Goal: Task Accomplishment & Management: Use online tool/utility

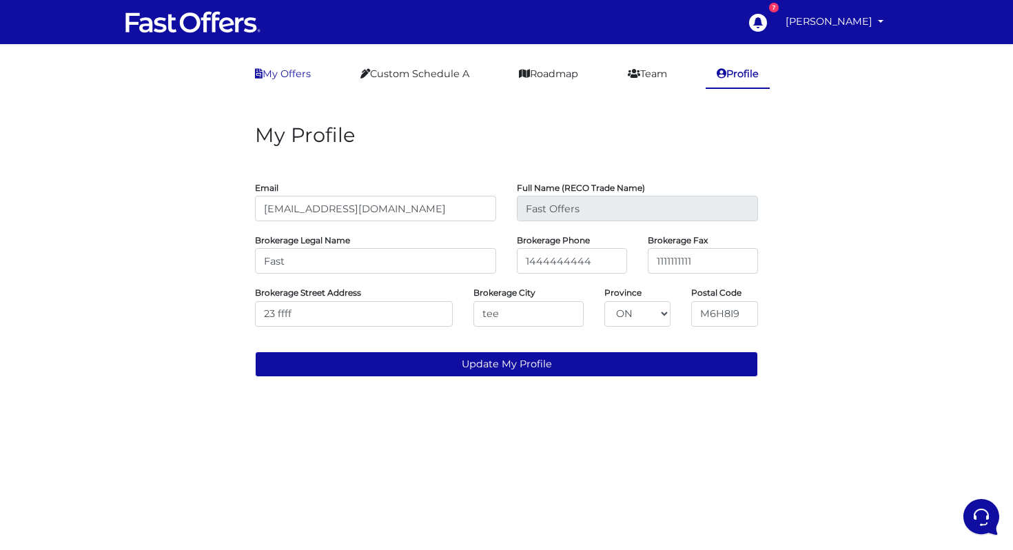
click at [303, 70] on link "My Offers" at bounding box center [283, 74] width 78 height 27
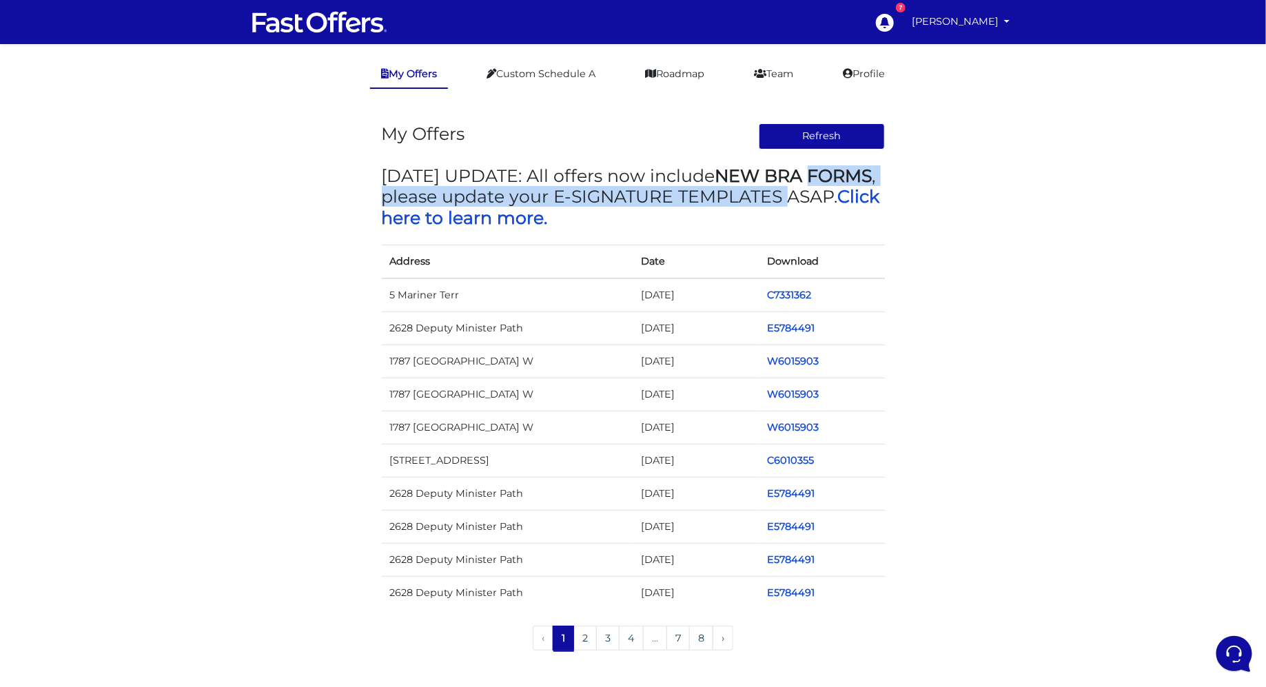
click at [347, 206] on div "My Offers Refresh MAY 2024 UPDATE: All offers now include NEW BRA FORMS , pleas…" at bounding box center [634, 383] width 786 height 561
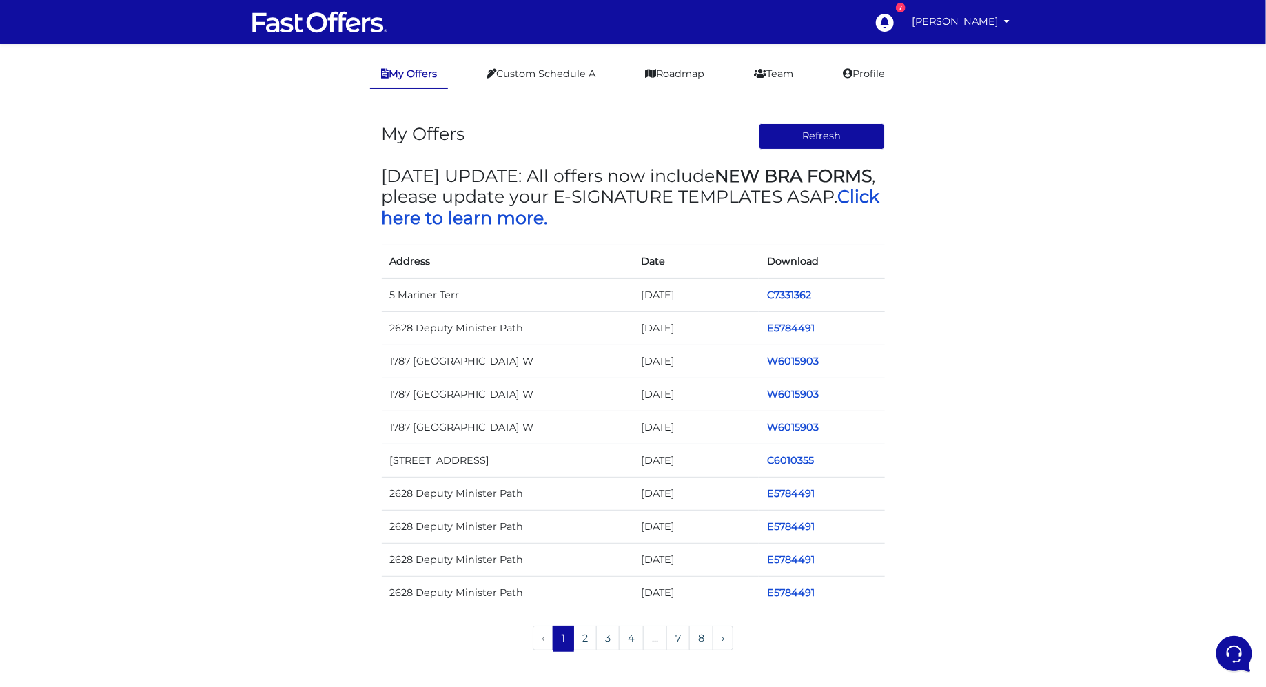
click at [1012, 158] on main "My Offers Custom Schedule A Roadmap Team Profile My Offers Refresh MAY 2024 UPD…" at bounding box center [633, 362] width 1266 height 636
click at [546, 71] on link "Custom Schedule A" at bounding box center [540, 74] width 131 height 27
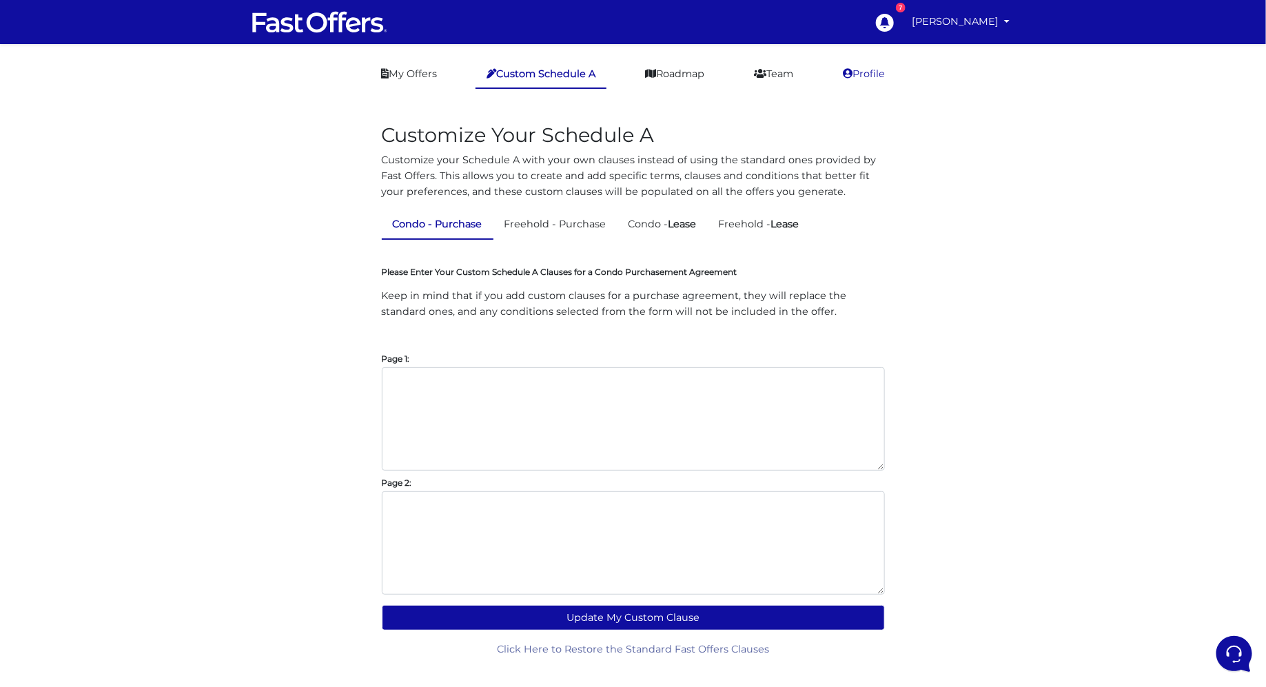
click at [861, 76] on link "Profile" at bounding box center [864, 74] width 64 height 27
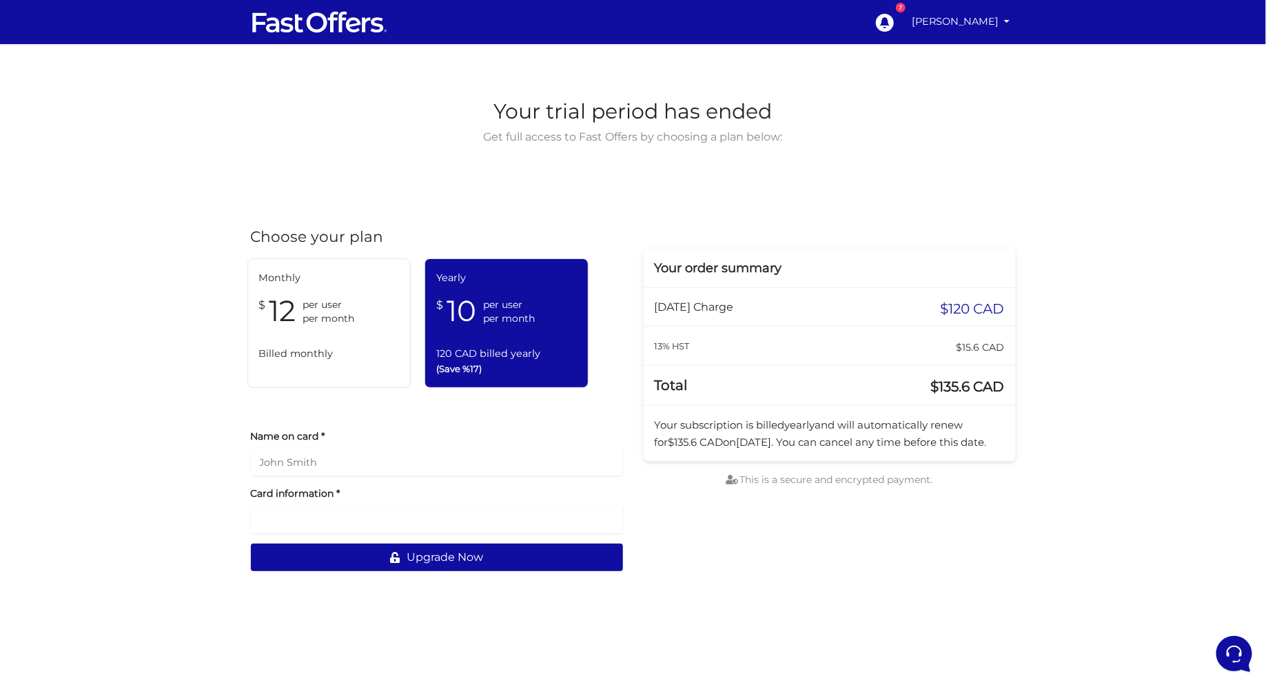
click at [354, 29] on img at bounding box center [320, 22] width 138 height 26
click at [972, 23] on link "[PERSON_NAME]" at bounding box center [961, 21] width 109 height 27
click at [967, 50] on link "My Offers" at bounding box center [960, 53] width 109 height 21
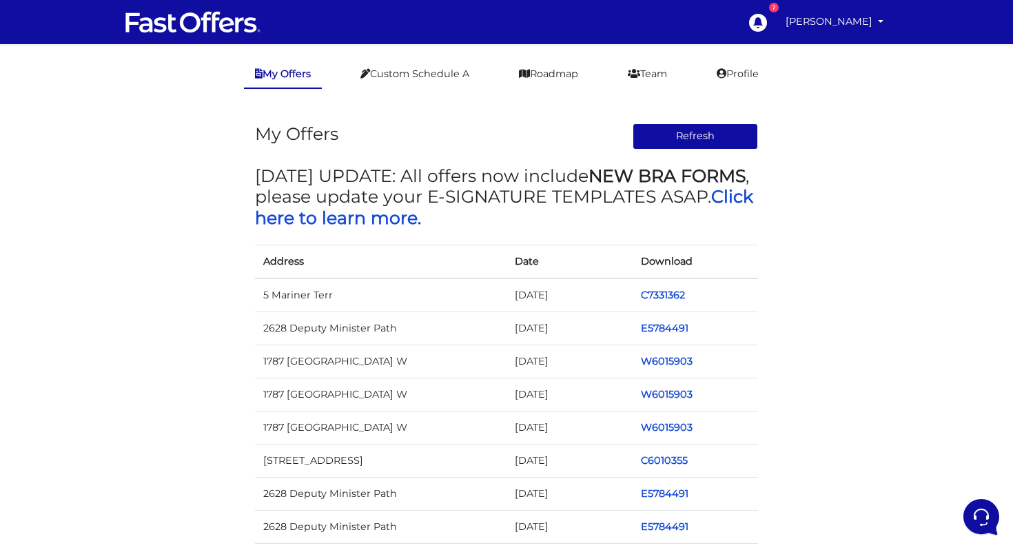
click at [283, 143] on h3 "My Offers" at bounding box center [296, 133] width 83 height 21
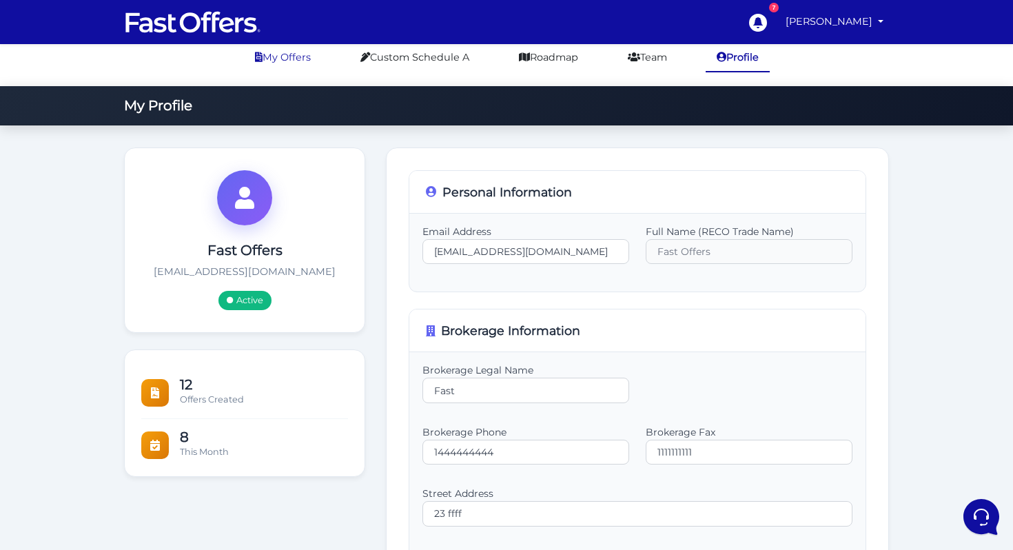
click at [285, 71] on link "My Offers" at bounding box center [283, 57] width 78 height 27
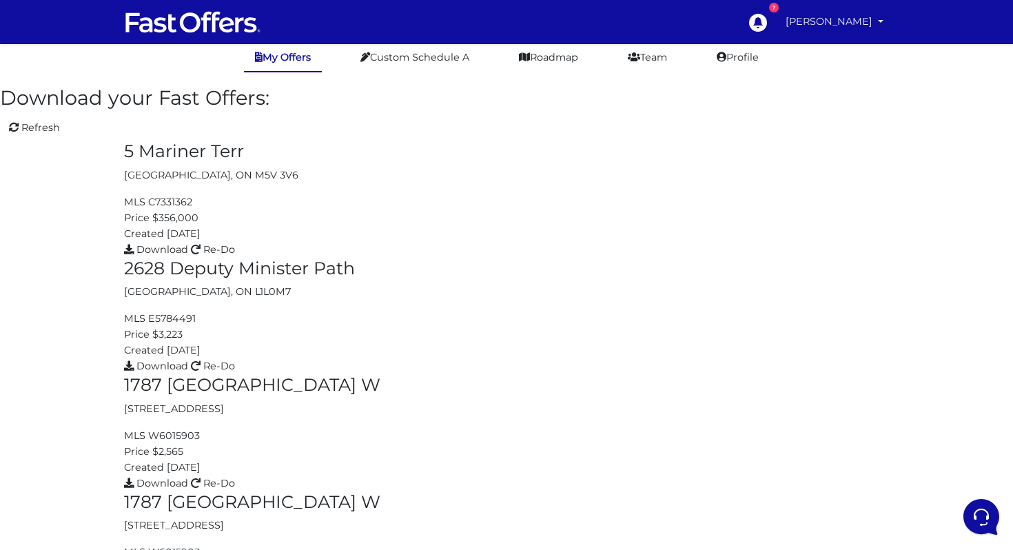
click at [822, 29] on link "[PERSON_NAME]" at bounding box center [834, 21] width 109 height 27
click at [852, 18] on link "[PERSON_NAME]" at bounding box center [834, 21] width 109 height 27
click at [841, 17] on link "[PERSON_NAME]" at bounding box center [834, 21] width 109 height 27
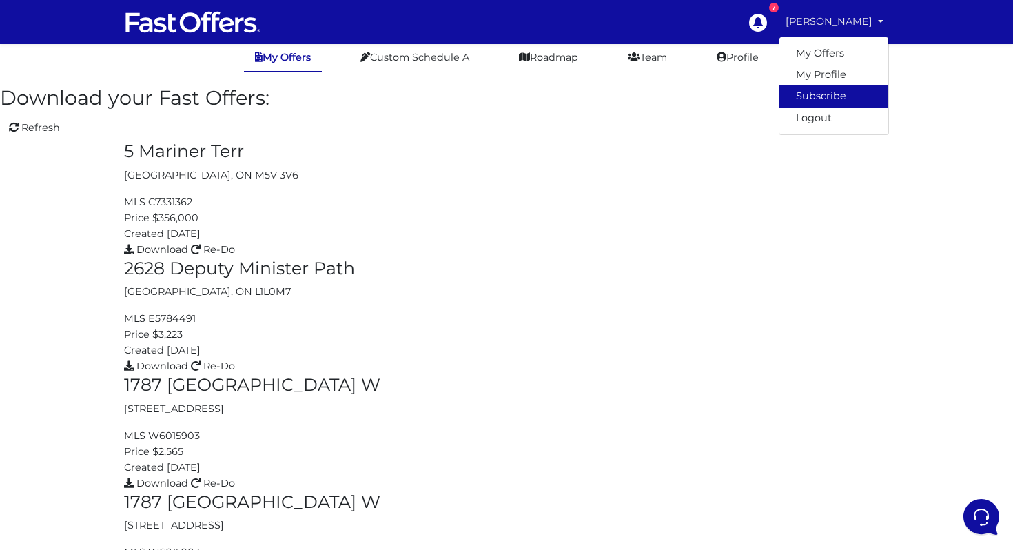
click at [815, 92] on link "Subscribe" at bounding box center [833, 95] width 109 height 21
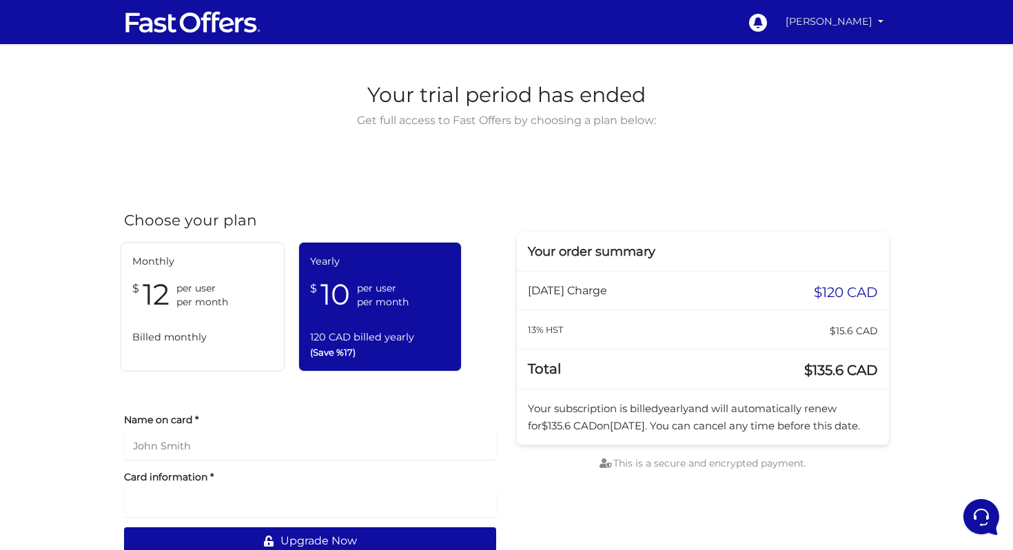
click at [818, 34] on link "Arslan Ahmed" at bounding box center [834, 21] width 109 height 27
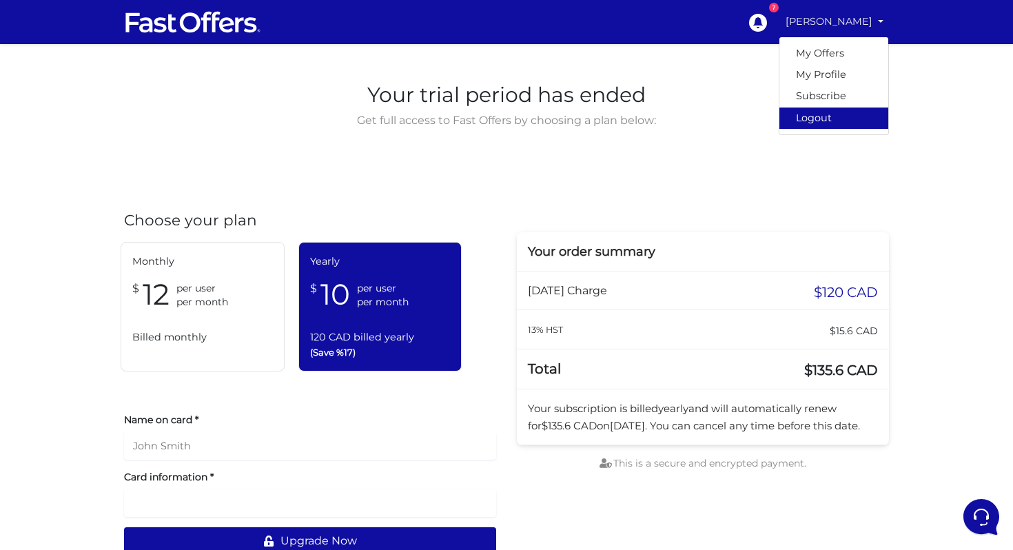
click at [821, 119] on link "Logout" at bounding box center [833, 118] width 109 height 21
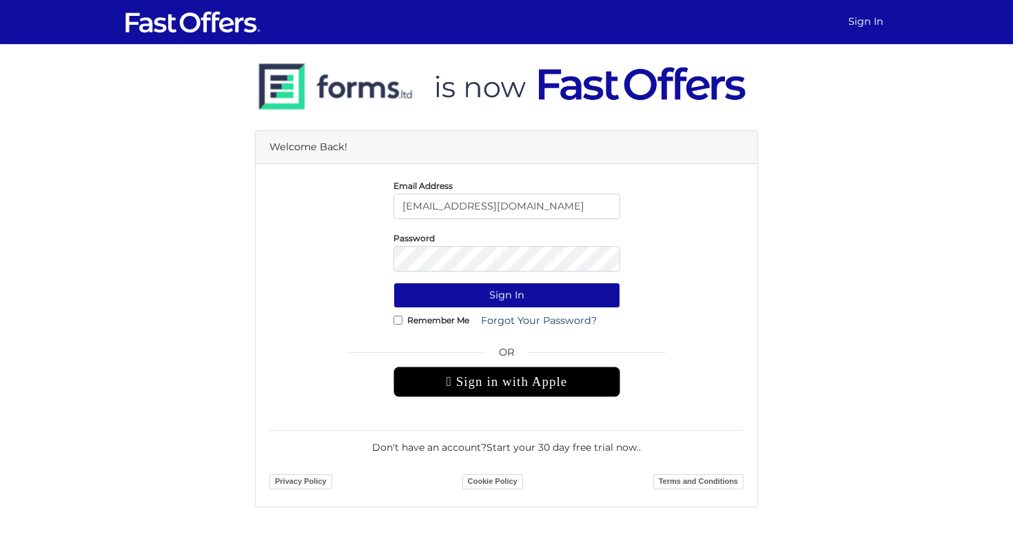
click at [544, 193] on div "Email Address [EMAIL_ADDRESS][DOMAIN_NAME]" at bounding box center [506, 198] width 247 height 41
click at [544, 204] on input "[EMAIL_ADDRESS][DOMAIN_NAME]" at bounding box center [506, 206] width 227 height 25
type input "[PERSON_NAME][EMAIL_ADDRESS][DOMAIN_NAME]"
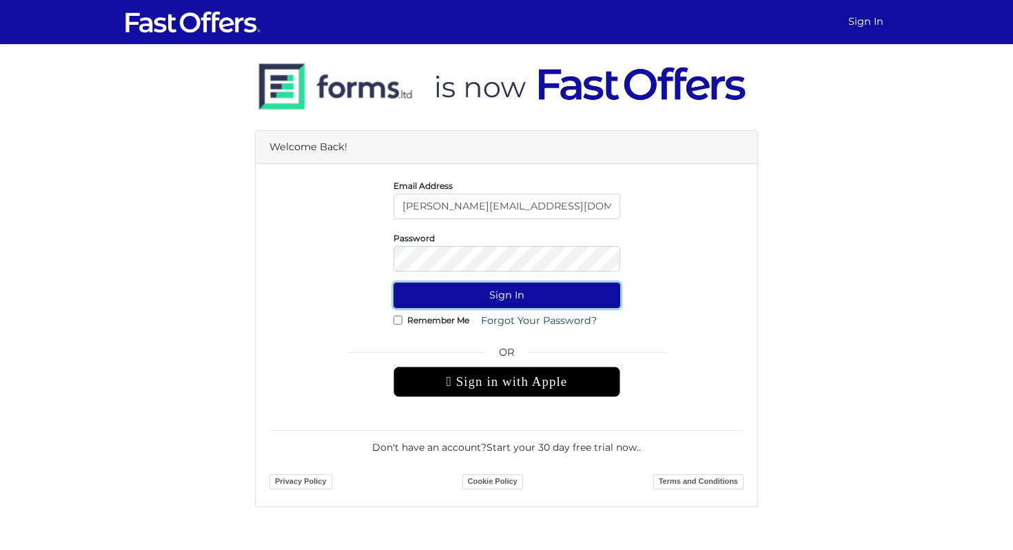
click at [544, 294] on button "Sign In" at bounding box center [506, 295] width 227 height 25
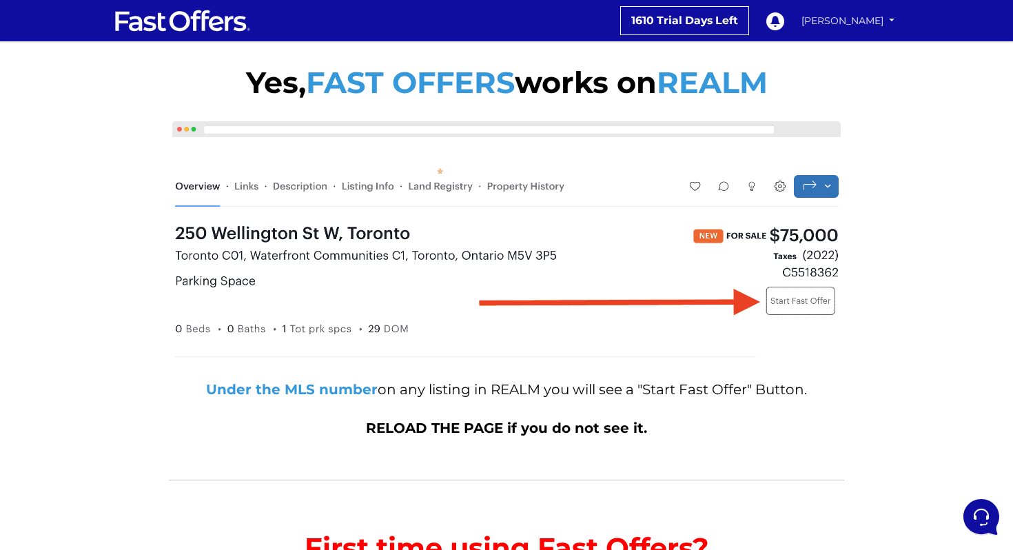
click at [839, 14] on link "[PERSON_NAME]" at bounding box center [848, 21] width 103 height 24
click at [839, 59] on link "My Profile" at bounding box center [851, 66] width 95 height 18
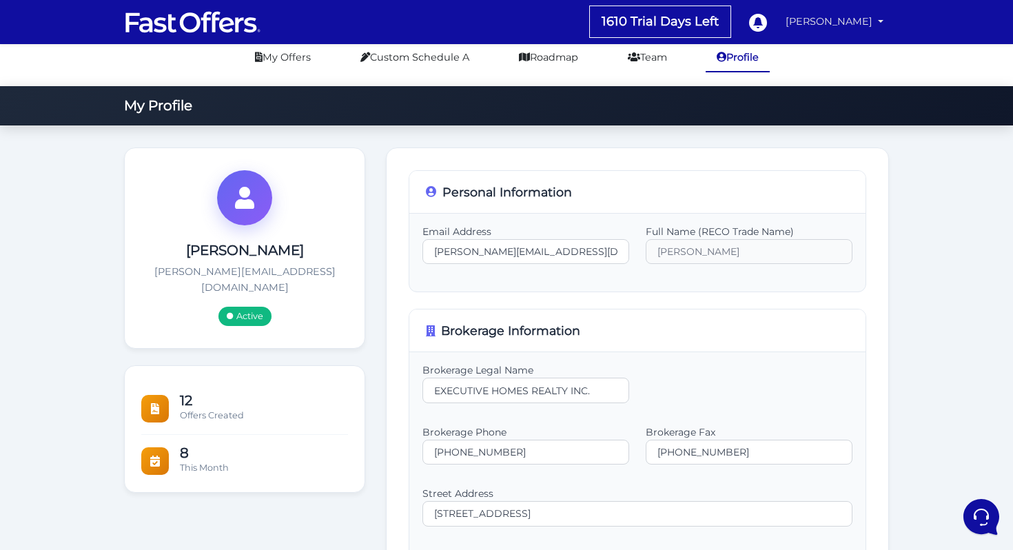
click at [837, 19] on link "[PERSON_NAME]" at bounding box center [834, 21] width 109 height 27
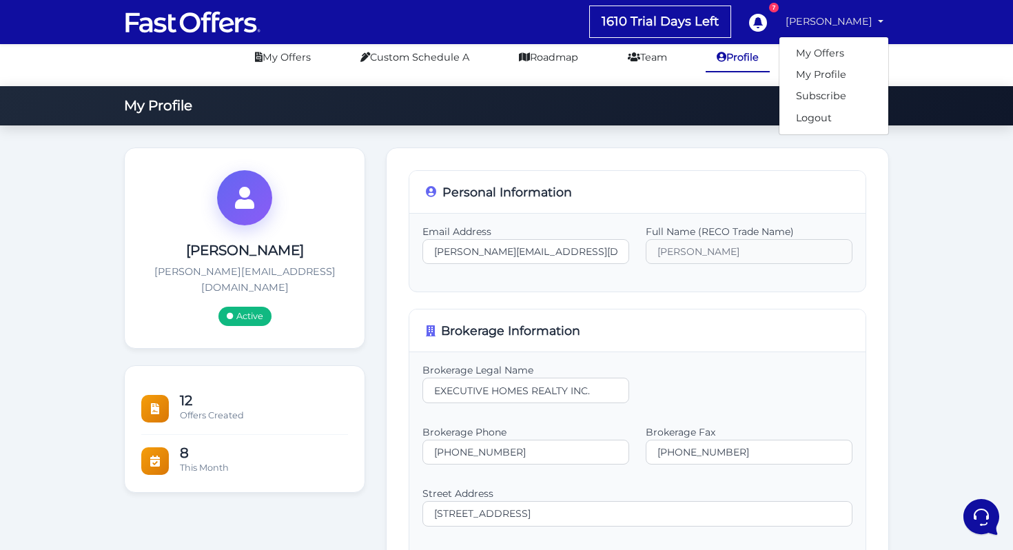
click at [641, 186] on div "Personal Information" at bounding box center [637, 192] width 456 height 43
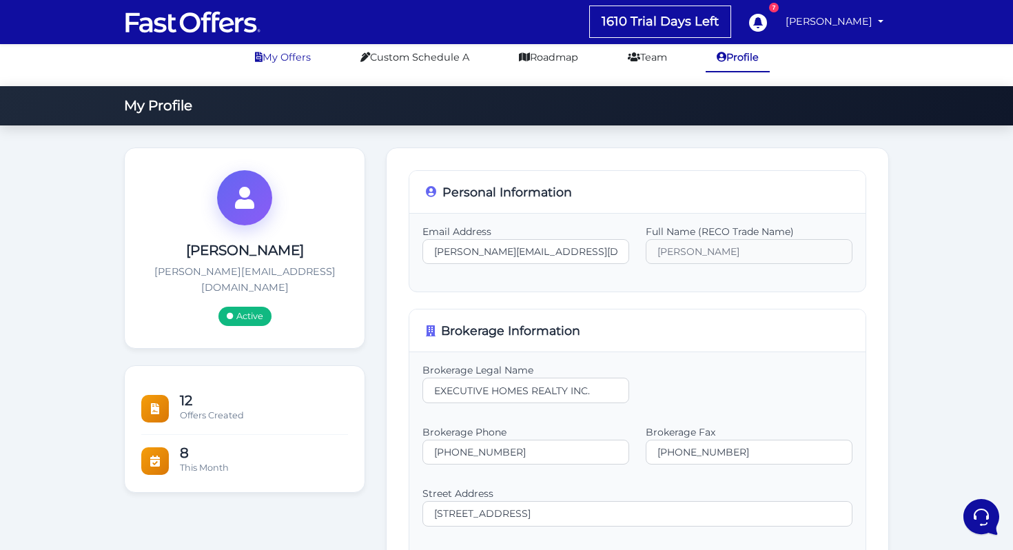
click at [322, 72] on li "My Offers" at bounding box center [283, 58] width 78 height 28
click at [311, 71] on link "My Offers" at bounding box center [283, 57] width 78 height 27
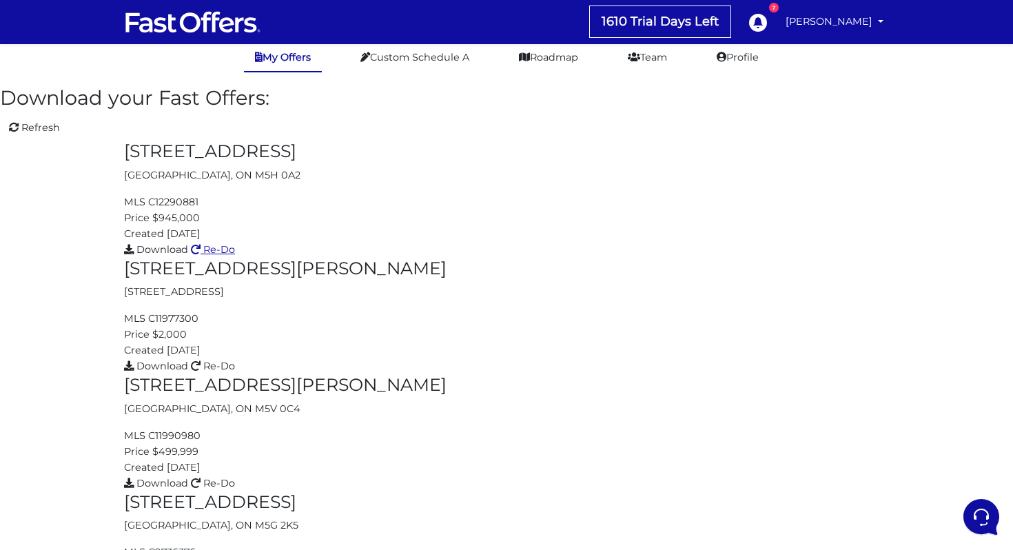
click at [235, 243] on span "Re-Do" at bounding box center [219, 249] width 32 height 12
click at [440, 71] on link "Custom Schedule A" at bounding box center [414, 57] width 131 height 27
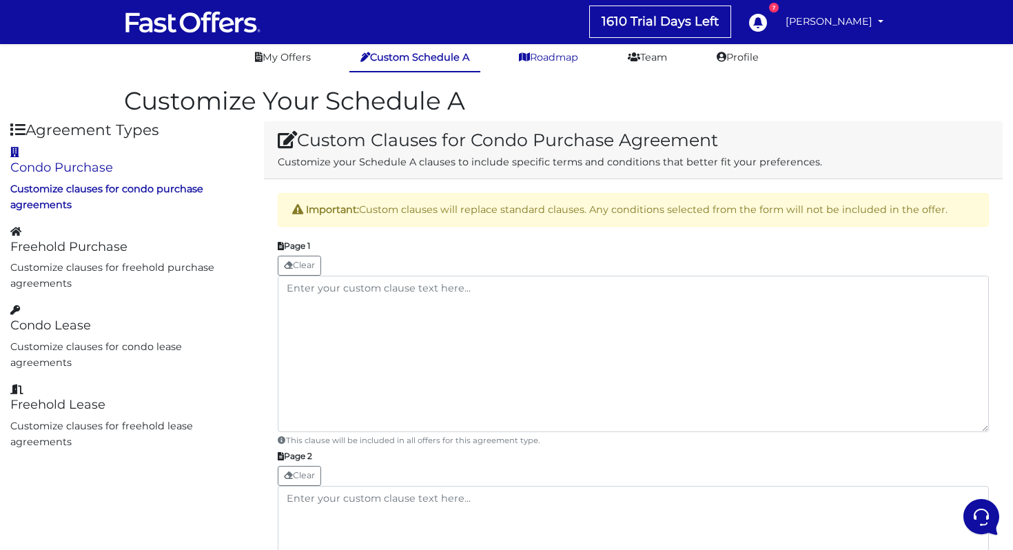
click at [526, 71] on link "Roadmap" at bounding box center [548, 57] width 81 height 27
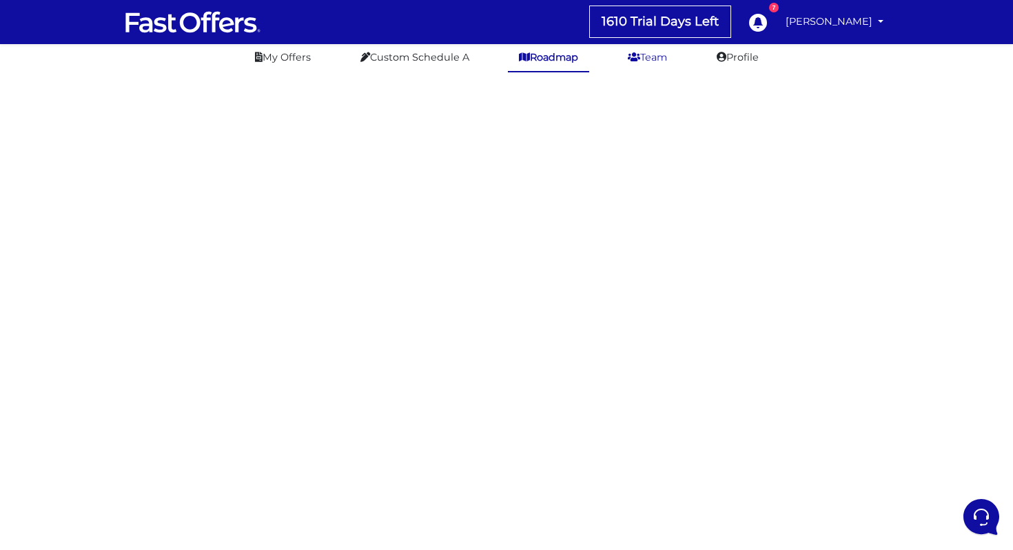
click at [646, 68] on link "Team" at bounding box center [647, 57] width 61 height 27
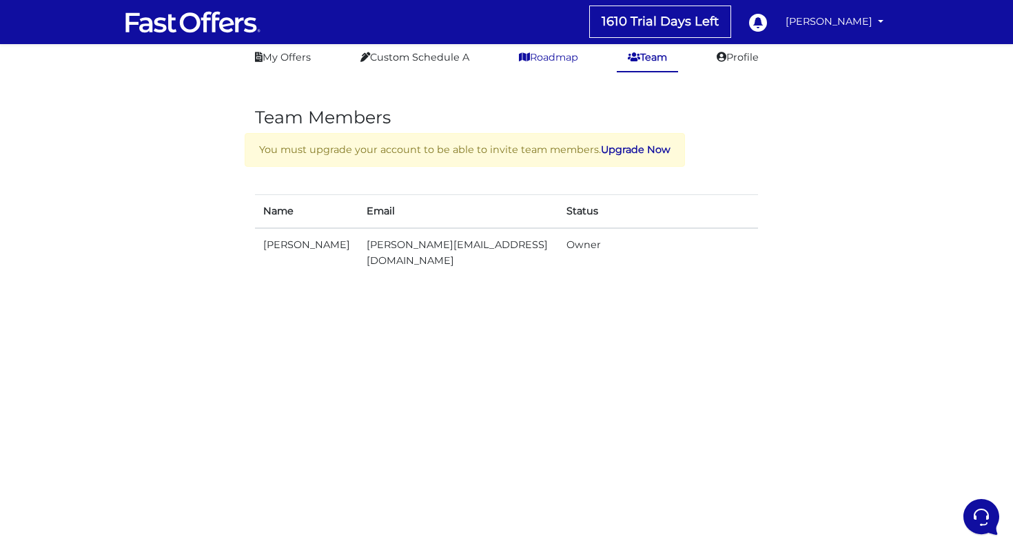
click at [548, 71] on link "Roadmap" at bounding box center [548, 57] width 81 height 27
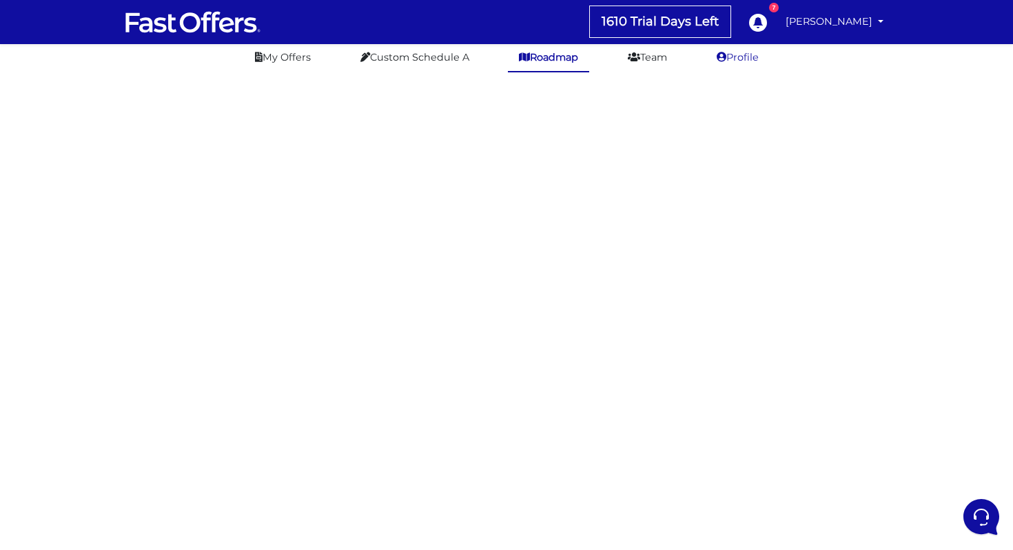
click at [728, 71] on link "Profile" at bounding box center [738, 57] width 64 height 27
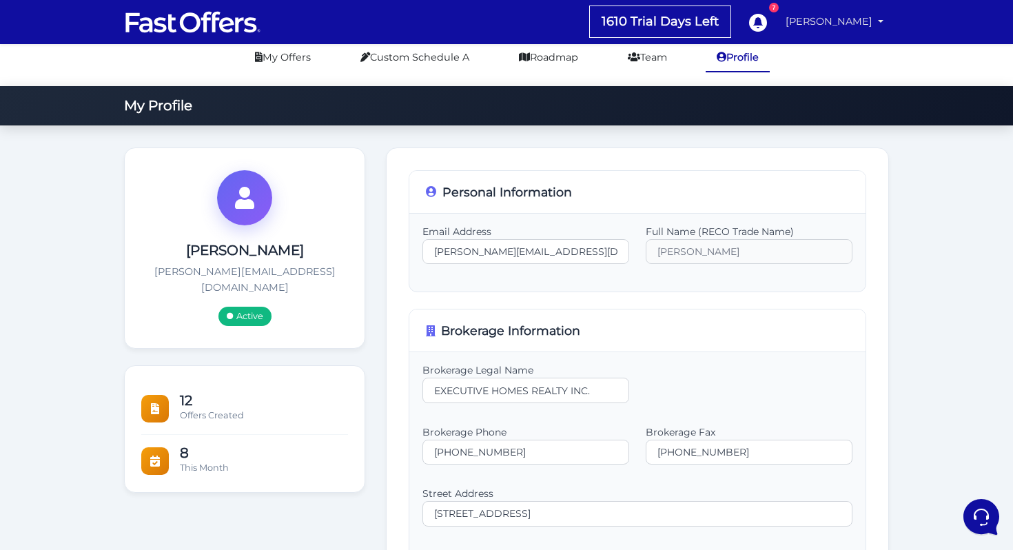
click at [827, 20] on link "[PERSON_NAME]" at bounding box center [834, 21] width 109 height 27
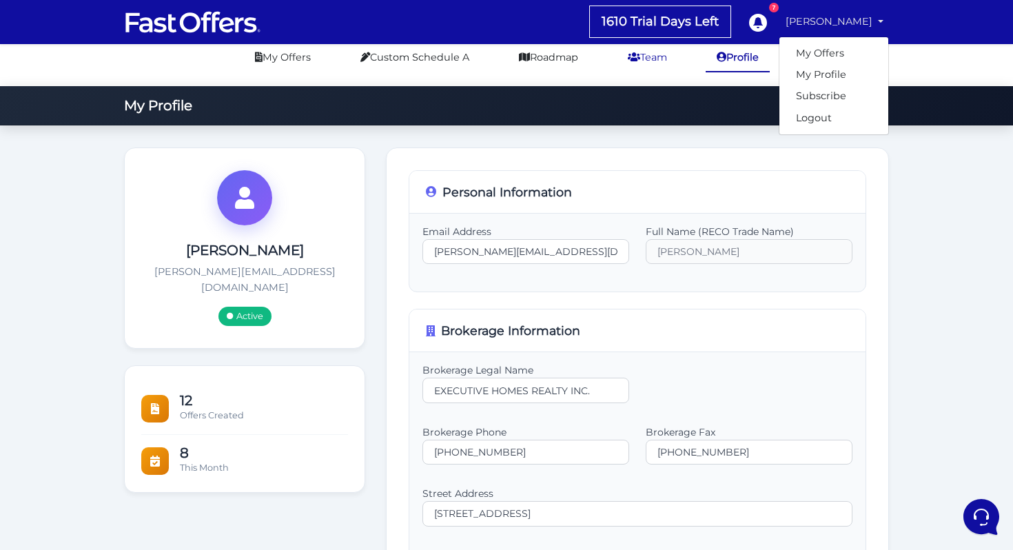
click at [672, 71] on link "Team" at bounding box center [647, 57] width 61 height 27
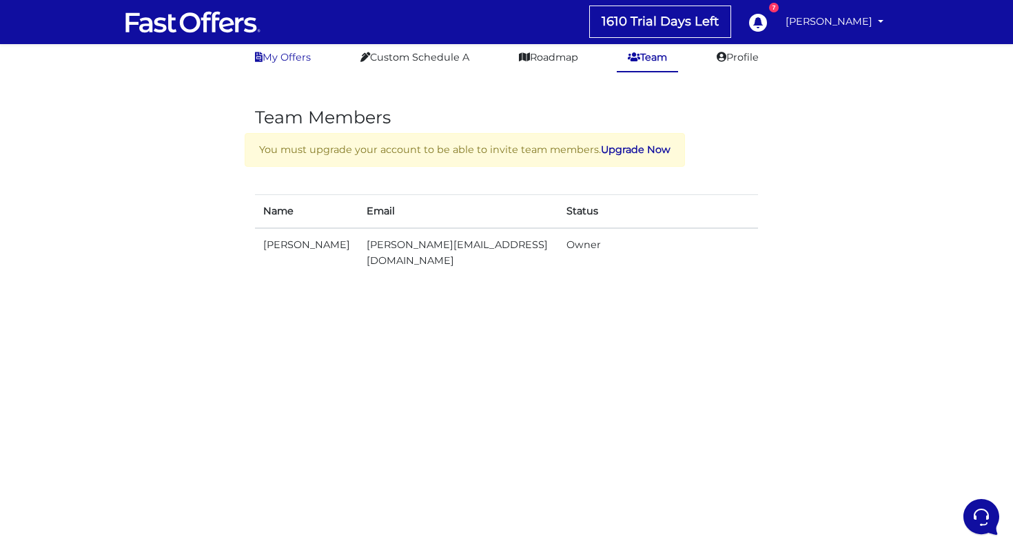
click at [296, 71] on link "My Offers" at bounding box center [283, 57] width 78 height 27
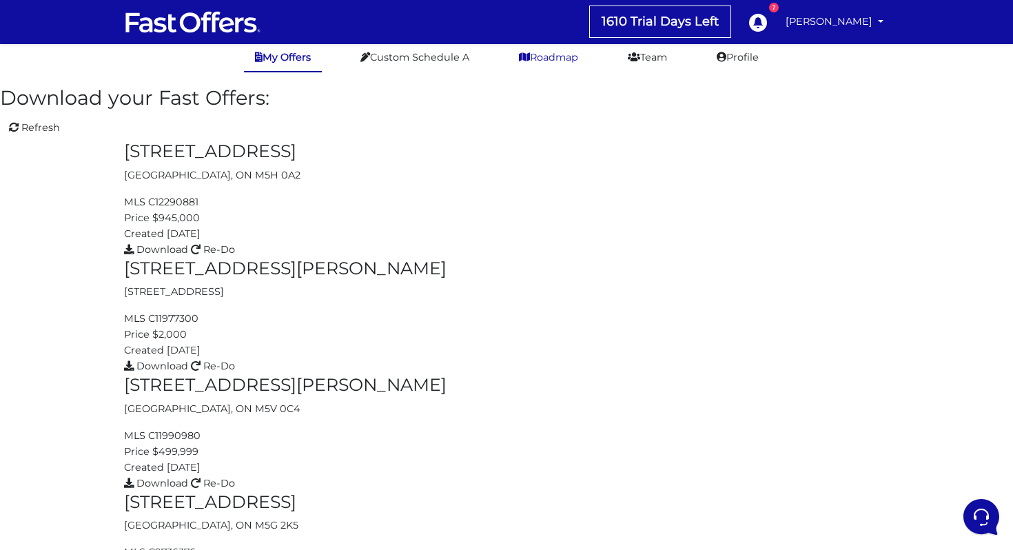
click at [548, 71] on link "Roadmap" at bounding box center [548, 57] width 81 height 27
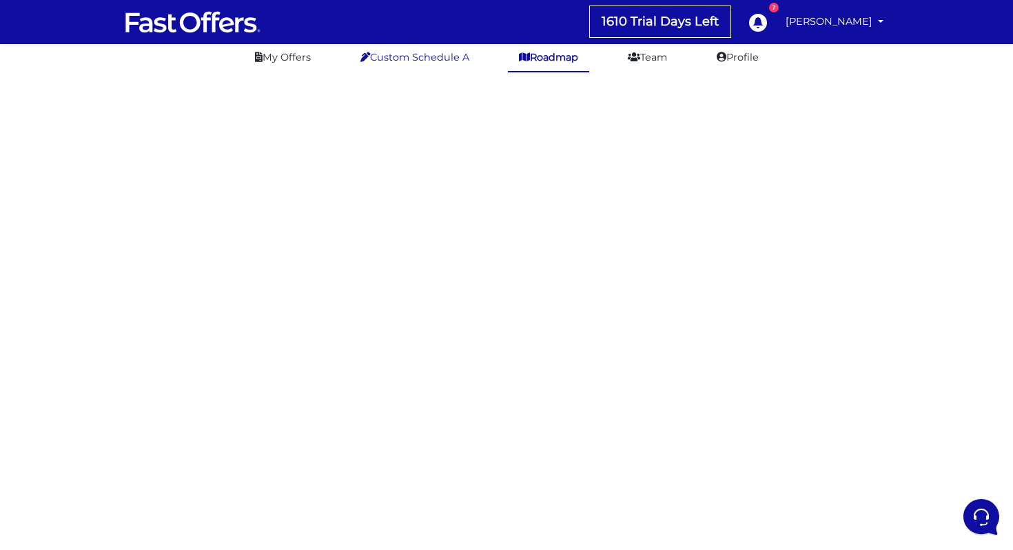
click at [467, 71] on link "Custom Schedule A" at bounding box center [414, 57] width 131 height 27
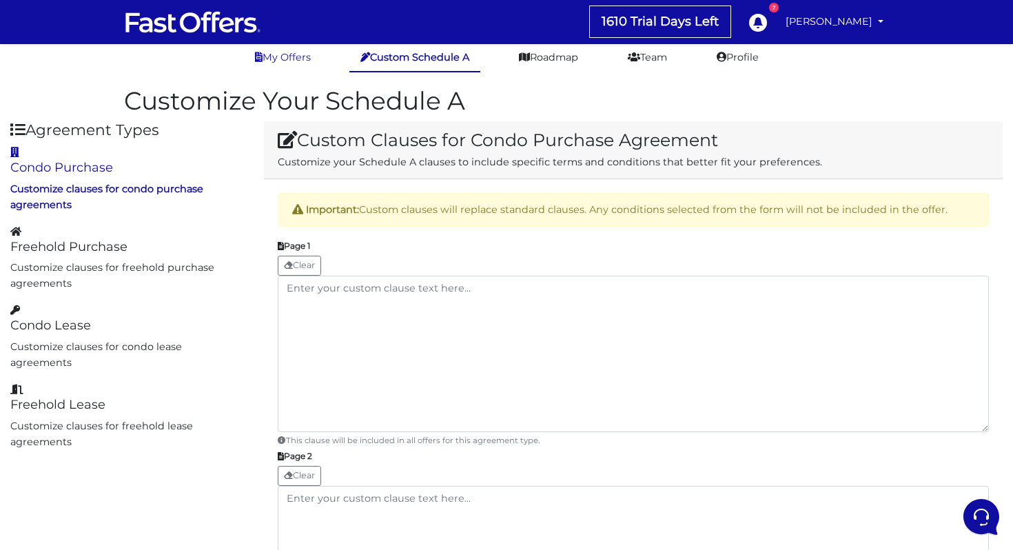
click at [310, 57] on link "My Offers" at bounding box center [283, 57] width 78 height 27
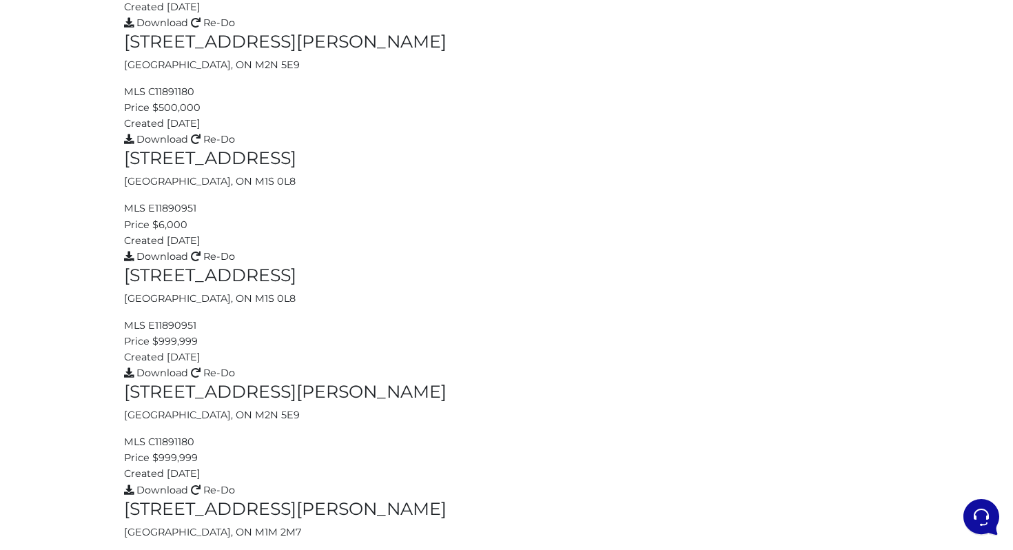
scroll to position [831, 0]
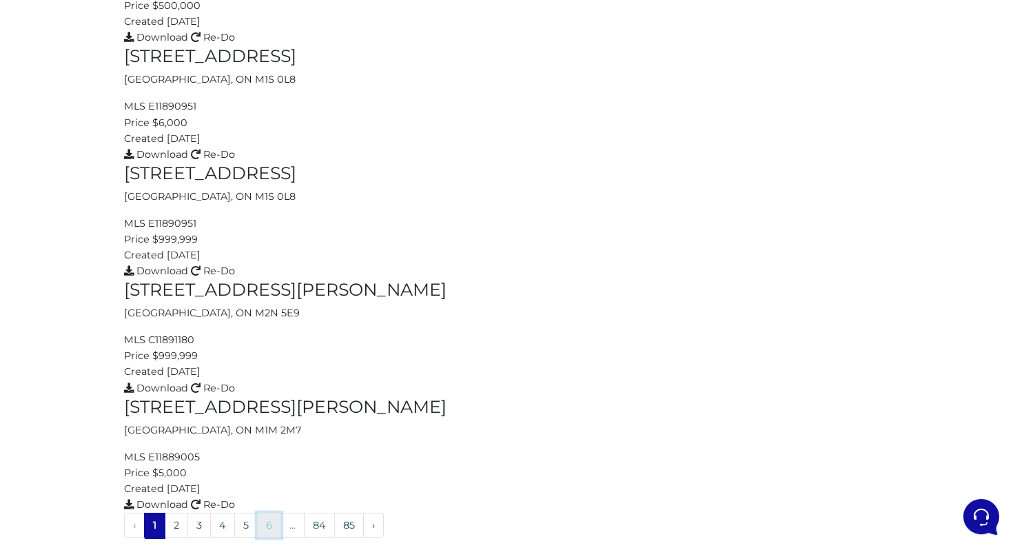
click at [281, 514] on link "6" at bounding box center [269, 525] width 24 height 25
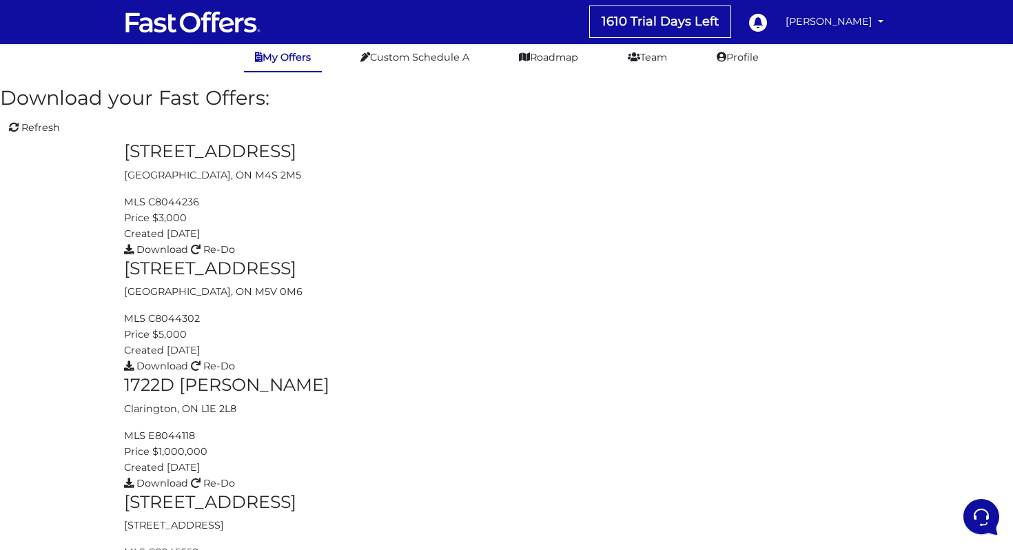
click at [719, 72] on ul "My Offers Custom Schedule A Roadmap Team Profile" at bounding box center [506, 58] width 1013 height 28
click at [722, 71] on link "Profile" at bounding box center [738, 57] width 64 height 27
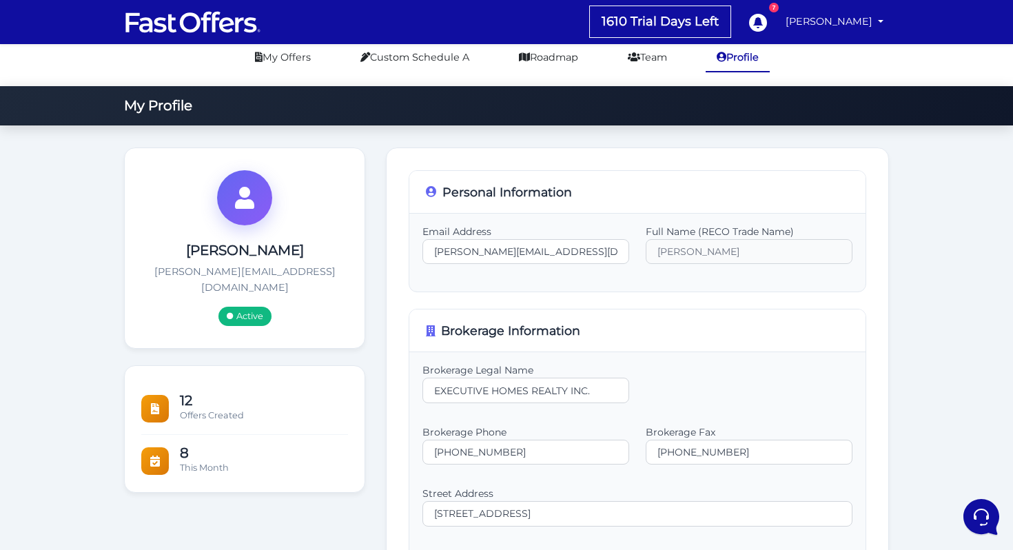
click at [728, 72] on link "Profile" at bounding box center [738, 58] width 64 height 28
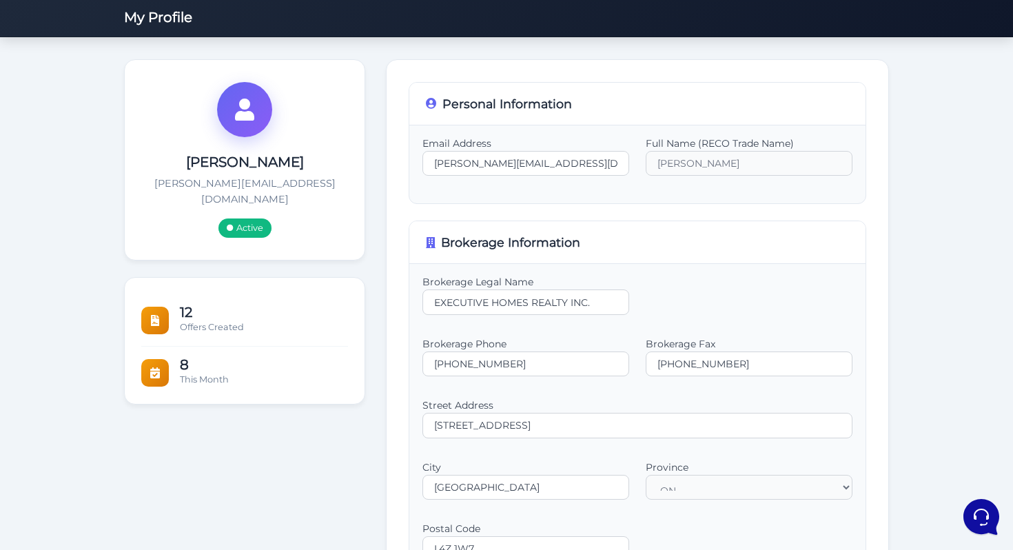
scroll to position [271, 0]
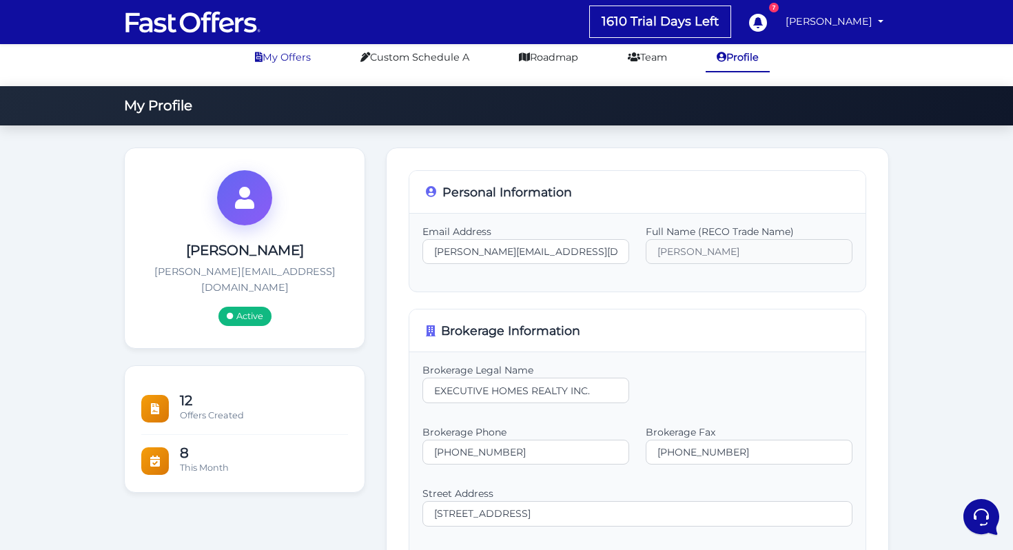
click at [316, 71] on link "My Offers" at bounding box center [283, 57] width 78 height 27
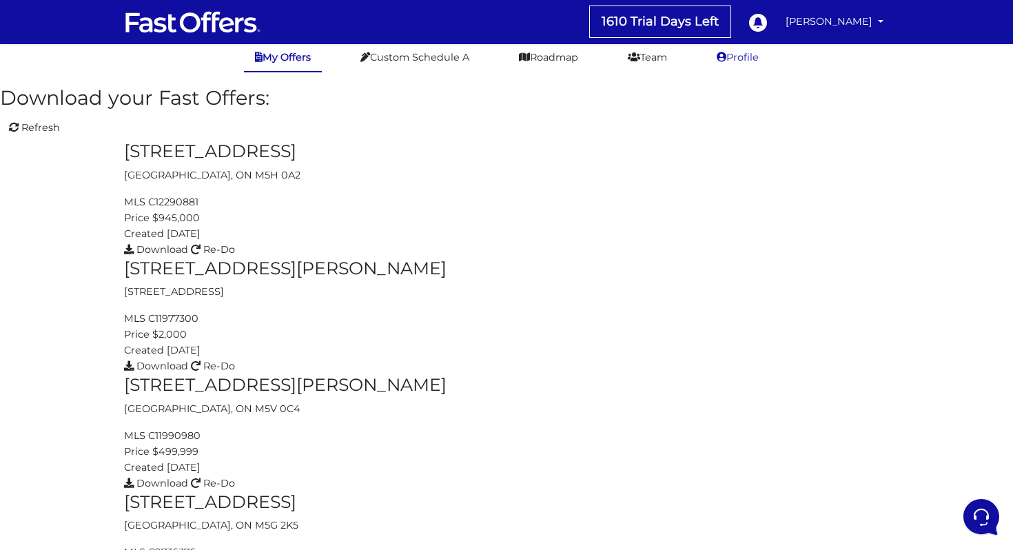
click at [735, 71] on link "Profile" at bounding box center [738, 57] width 64 height 27
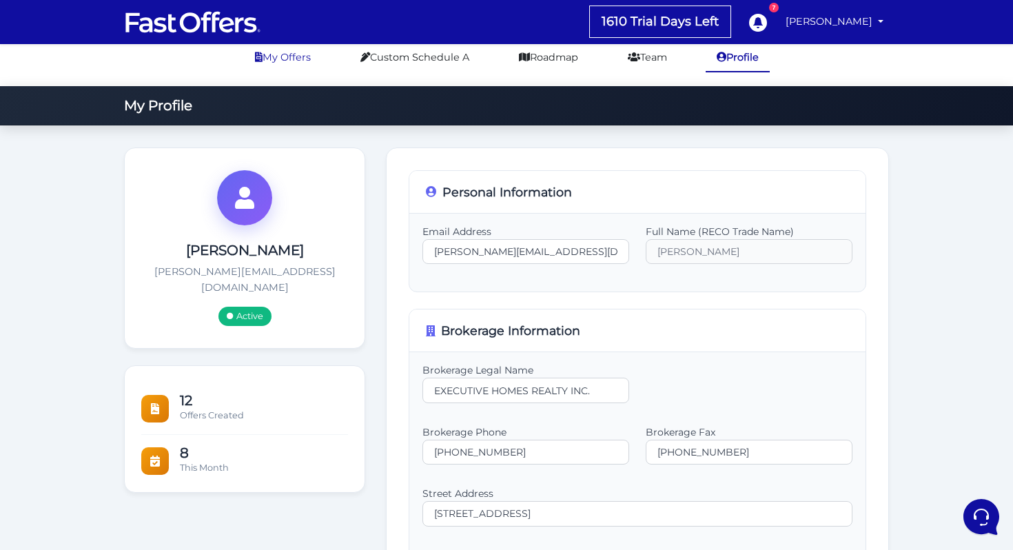
click at [272, 71] on link "My Offers" at bounding box center [283, 57] width 78 height 27
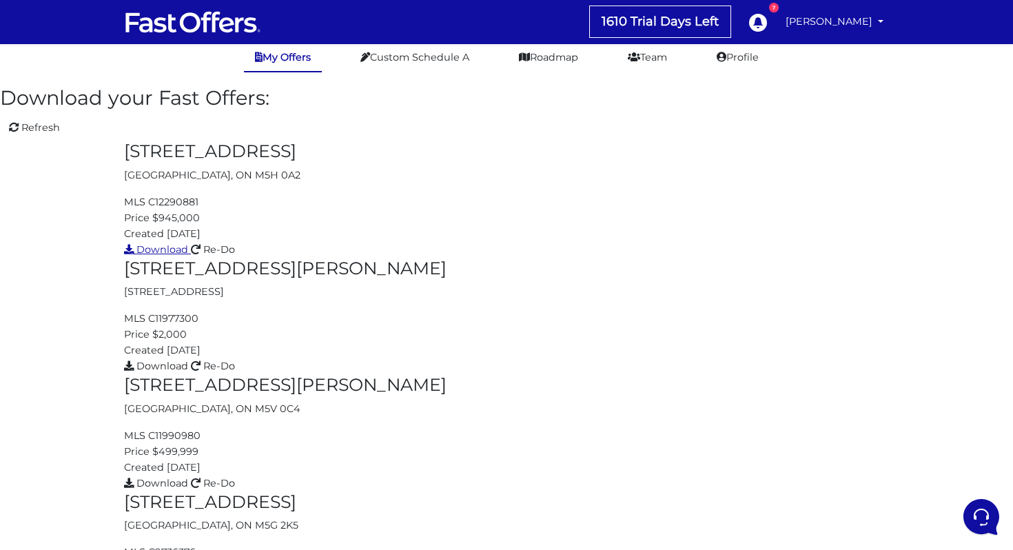
click at [191, 243] on link "Download" at bounding box center [157, 249] width 67 height 12
click at [188, 243] on span "Download" at bounding box center [162, 249] width 52 height 12
click at [431, 71] on link "Custom Schedule A" at bounding box center [414, 57] width 131 height 27
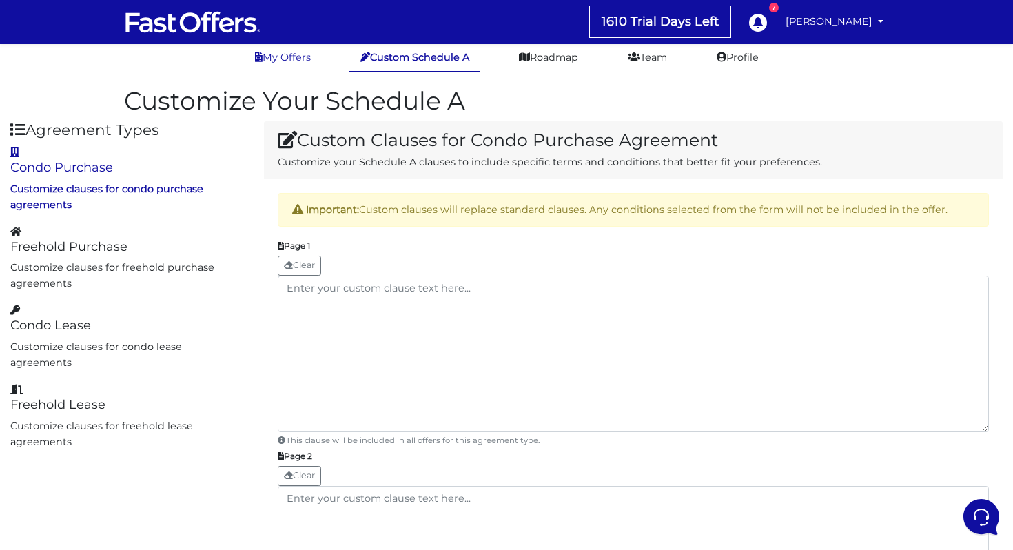
click at [289, 71] on link "My Offers" at bounding box center [283, 57] width 78 height 27
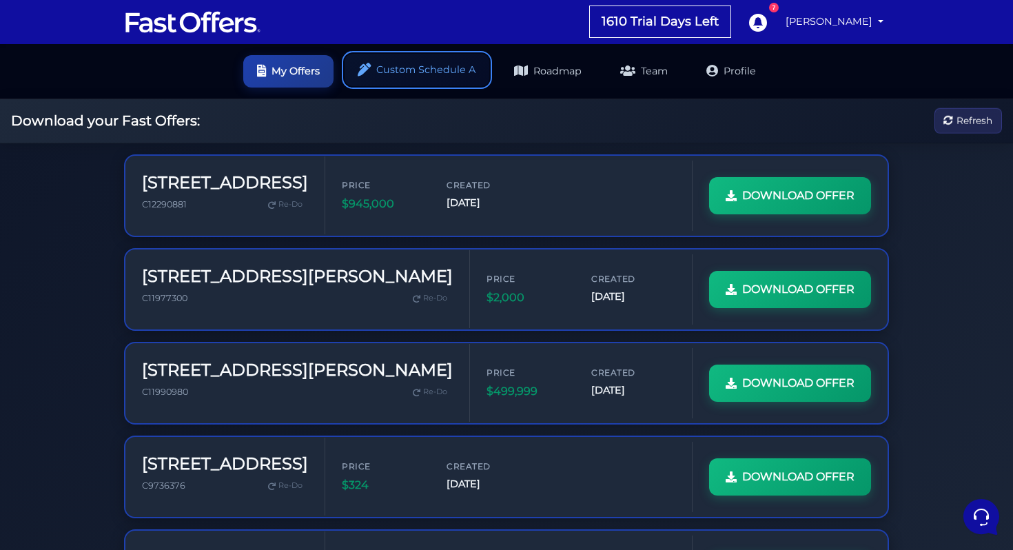
click at [423, 77] on link "Custom Schedule A" at bounding box center [417, 70] width 145 height 32
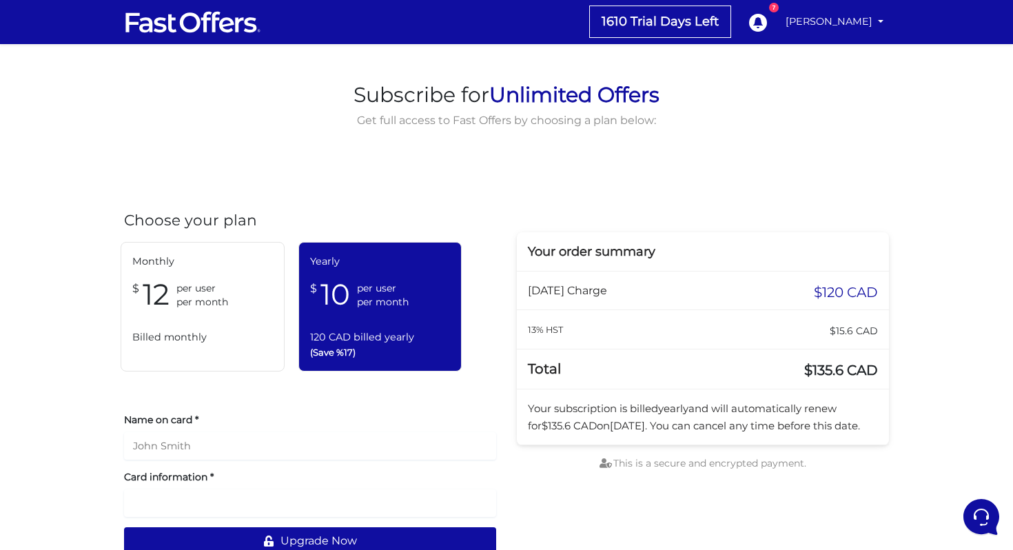
click at [840, 46] on div "1610 Trial Days Left 7" at bounding box center [506, 283] width 1013 height 566
click at [839, 21] on link "[PERSON_NAME]" at bounding box center [834, 21] width 109 height 27
click at [829, 53] on link "My Offers" at bounding box center [833, 53] width 109 height 21
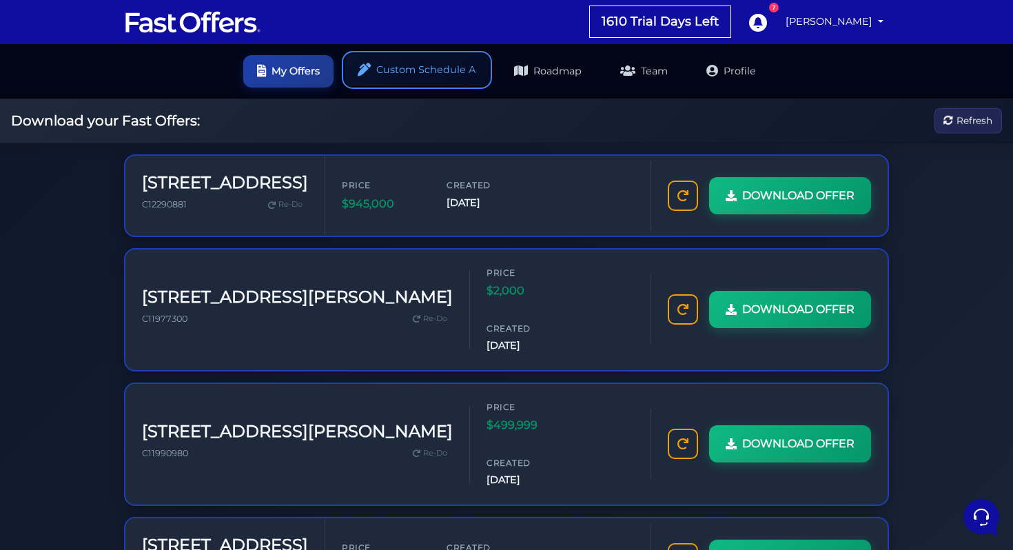
click at [460, 76] on link "Custom Schedule A" at bounding box center [417, 70] width 145 height 32
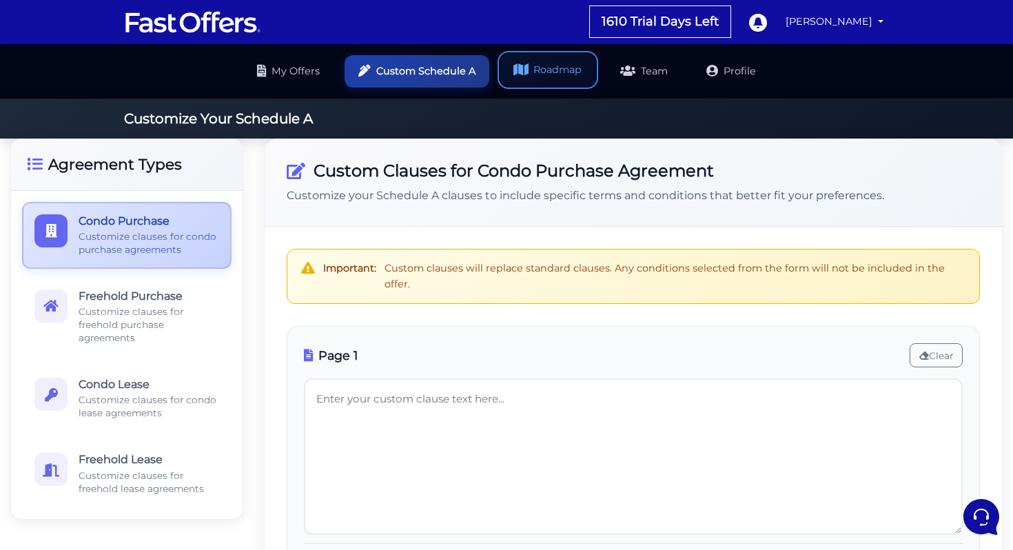
click at [557, 74] on link "Roadmap" at bounding box center [547, 70] width 95 height 32
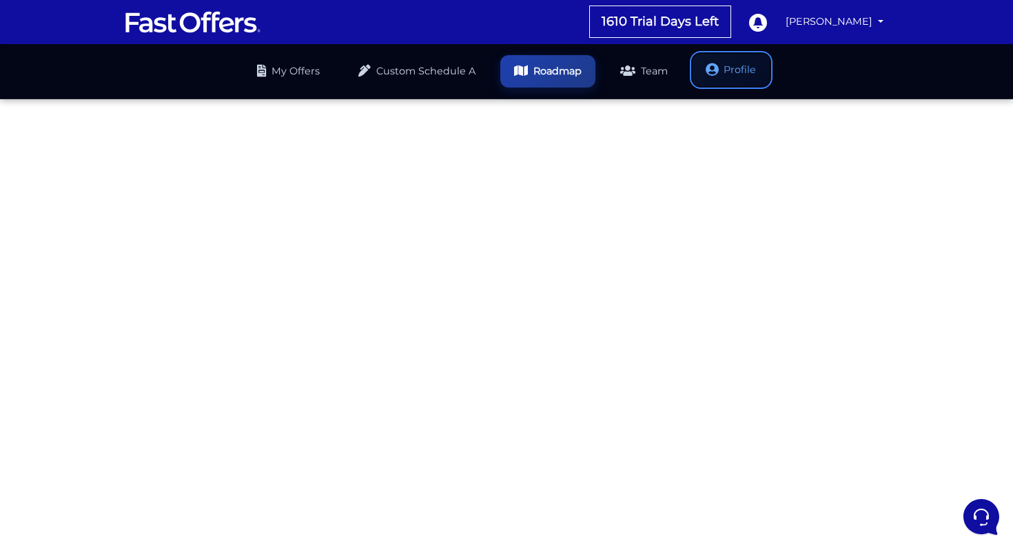
click at [749, 74] on link "Profile" at bounding box center [731, 70] width 77 height 32
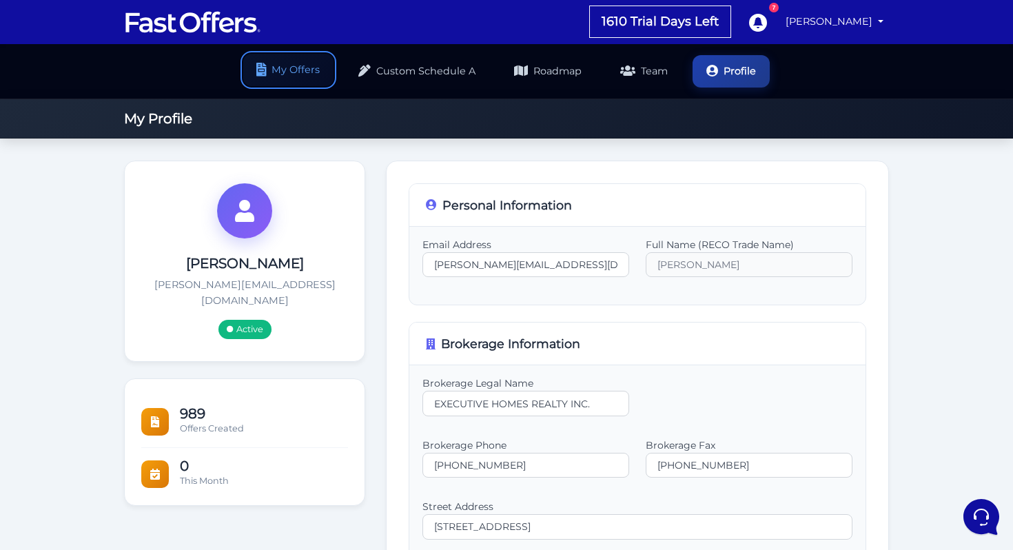
click at [290, 73] on link "My Offers" at bounding box center [288, 70] width 90 height 32
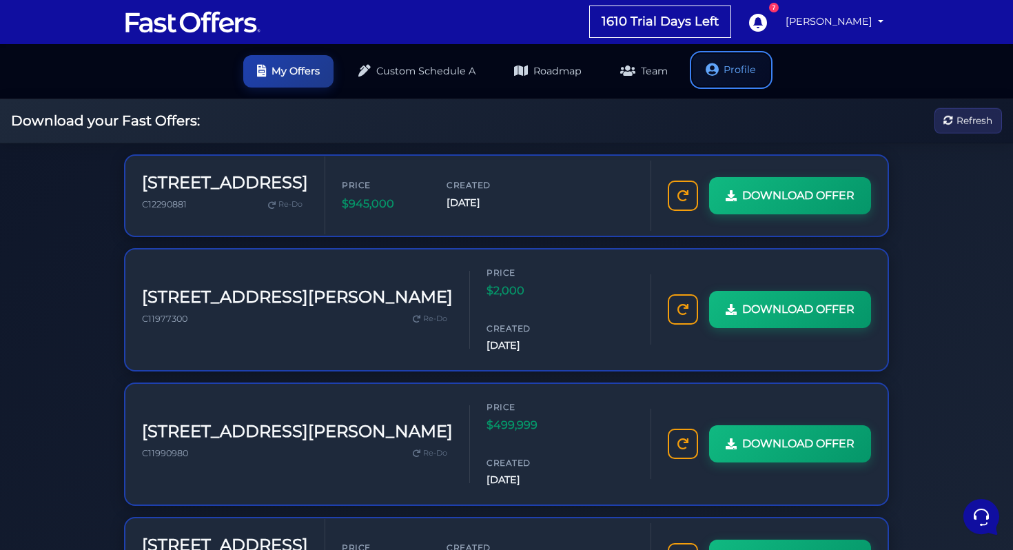
click at [710, 73] on icon at bounding box center [712, 69] width 13 height 13
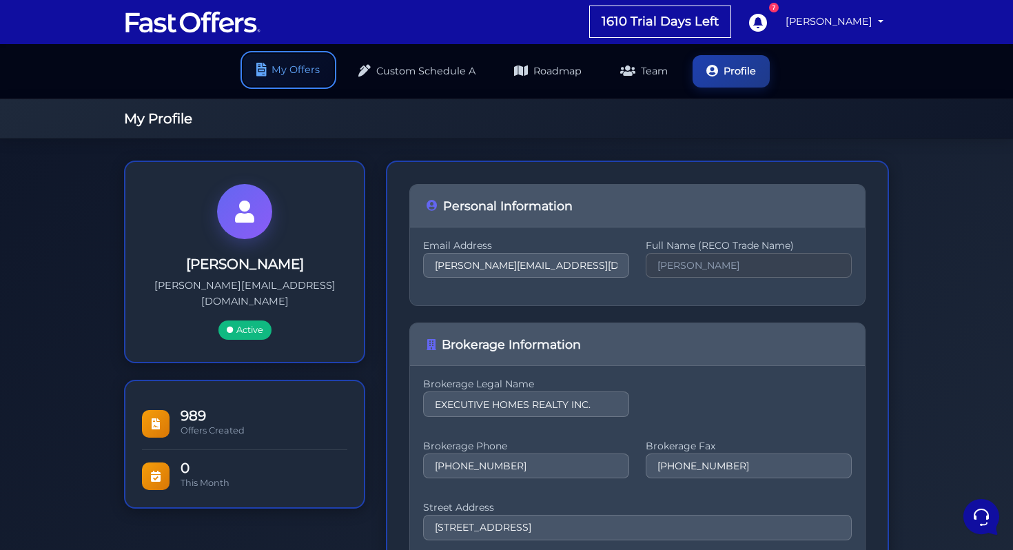
click at [311, 78] on link "My Offers" at bounding box center [288, 70] width 90 height 32
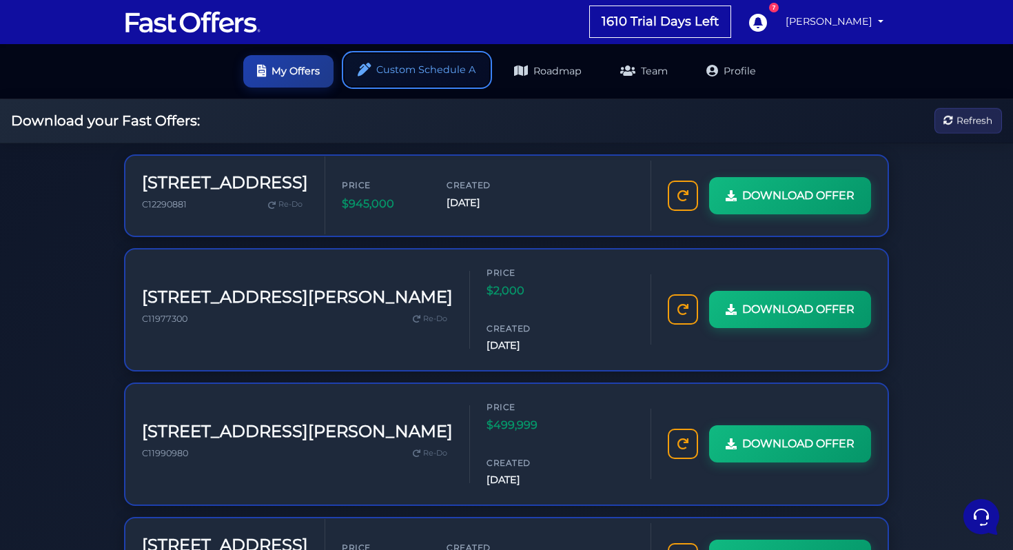
click at [430, 67] on link "Custom Schedule A" at bounding box center [417, 70] width 145 height 32
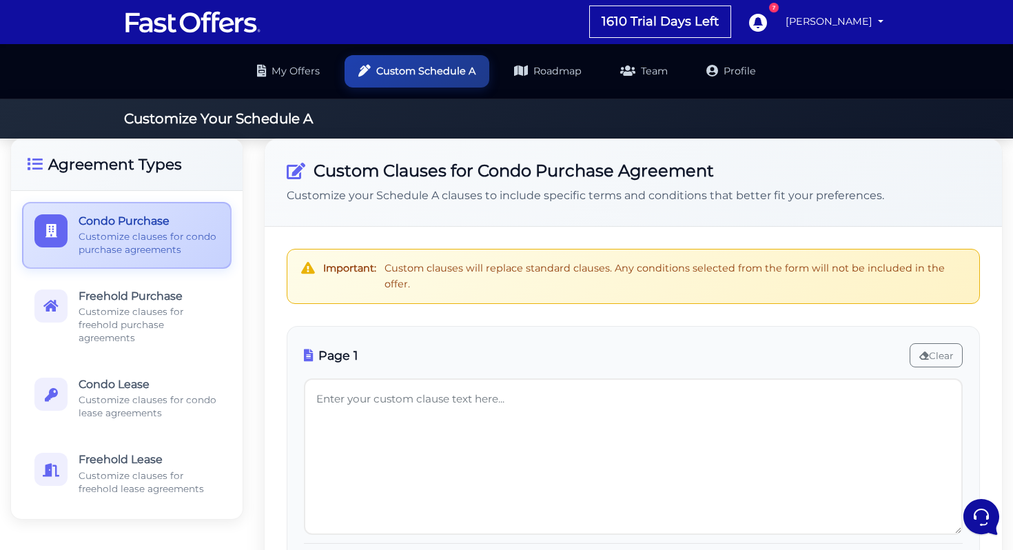
drag, startPoint x: 610, startPoint y: 268, endPoint x: 968, endPoint y: 269, distance: 358.3
click at [968, 269] on div "Important: Custom clauses will replace standard clauses. Any conditions selecte…" at bounding box center [634, 276] width 694 height 55
copy div "Any conditions selected from the form will not be included in the offer."
click at [428, 269] on div "Important: Custom clauses will replace standard clauses. Any conditions selecte…" at bounding box center [634, 276] width 694 height 55
drag, startPoint x: 386, startPoint y: 270, endPoint x: 968, endPoint y: 267, distance: 582.3
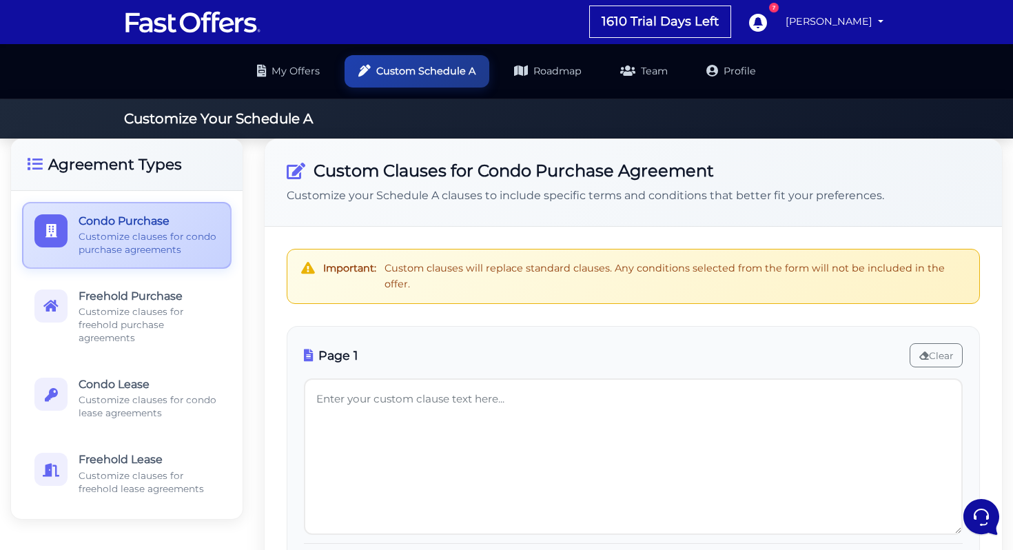
click at [968, 267] on div "Important: Custom clauses will replace standard clauses. Any conditions selecte…" at bounding box center [634, 276] width 694 height 55
click at [631, 279] on div "Important: Custom clauses will replace standard clauses. Any conditions selecte…" at bounding box center [634, 276] width 694 height 55
drag, startPoint x: 613, startPoint y: 269, endPoint x: 987, endPoint y: 269, distance: 374.2
copy div "Any conditions selected from the form will not be included in the offer."
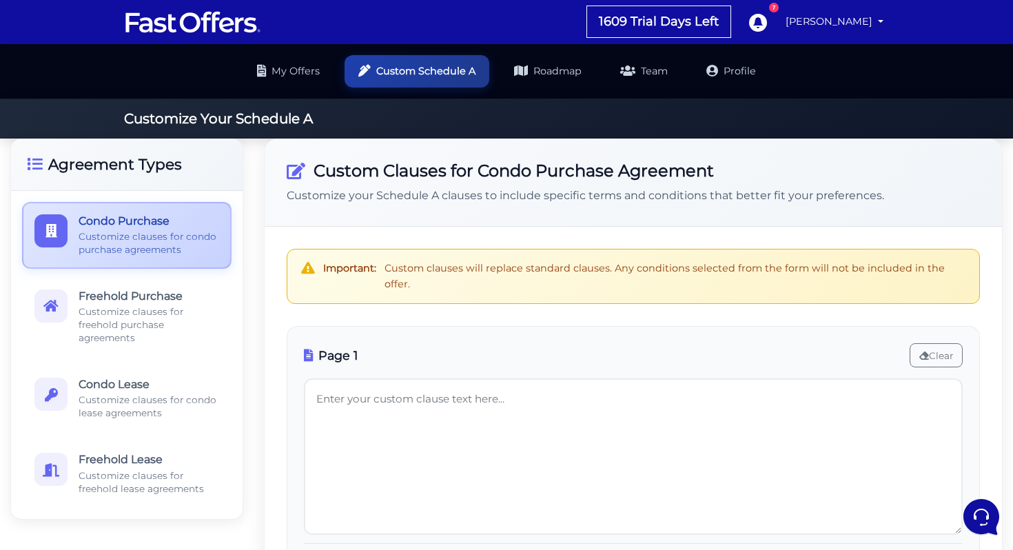
drag, startPoint x: 385, startPoint y: 270, endPoint x: 958, endPoint y: 271, distance: 573.4
click at [958, 271] on div "Important: Custom clauses will replace standard clauses. Any conditions selecte…" at bounding box center [634, 276] width 694 height 55
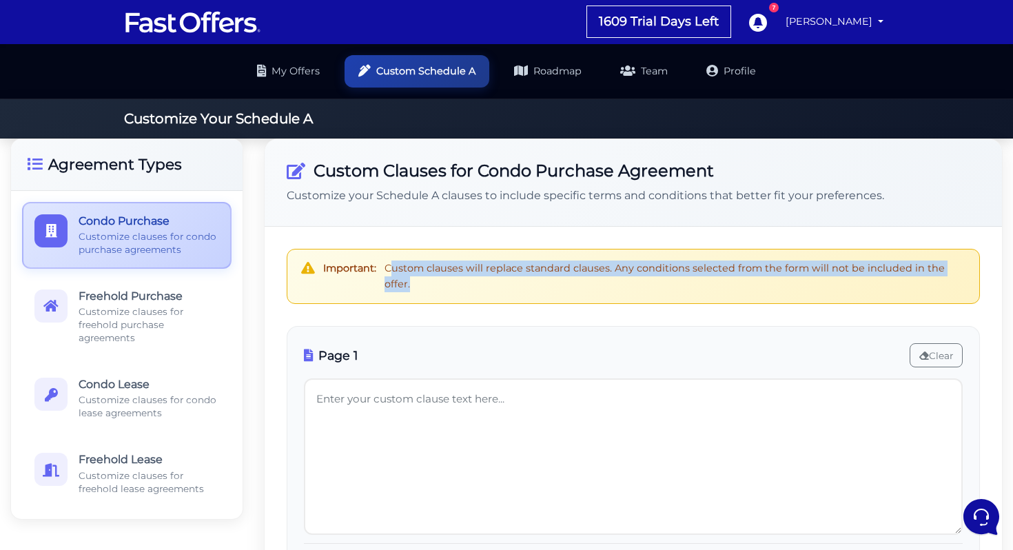
copy div "Custom clauses will replace standard clauses. Any conditions selected from the …"
click at [839, 28] on link "[PERSON_NAME]" at bounding box center [834, 21] width 109 height 27
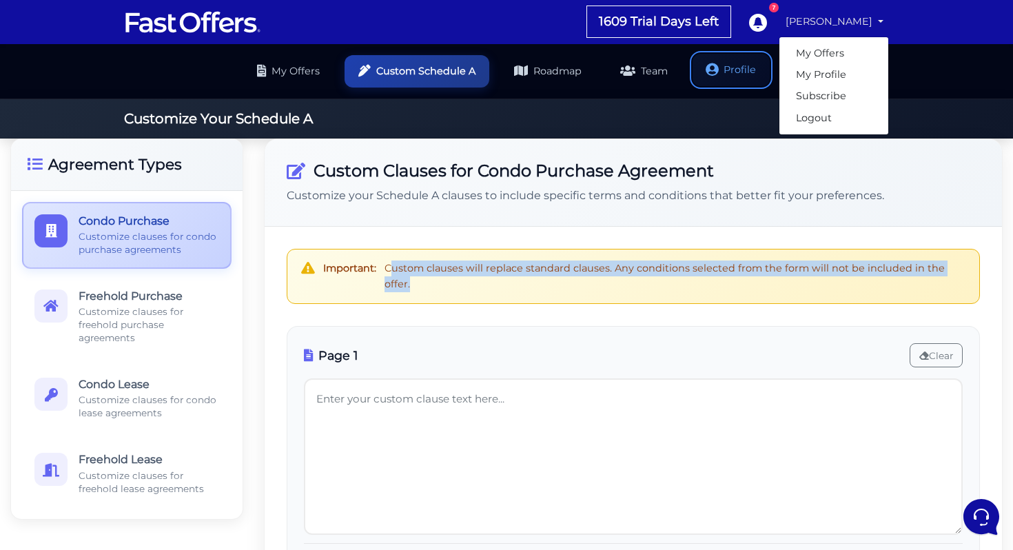
click at [734, 72] on link "Profile" at bounding box center [731, 70] width 77 height 32
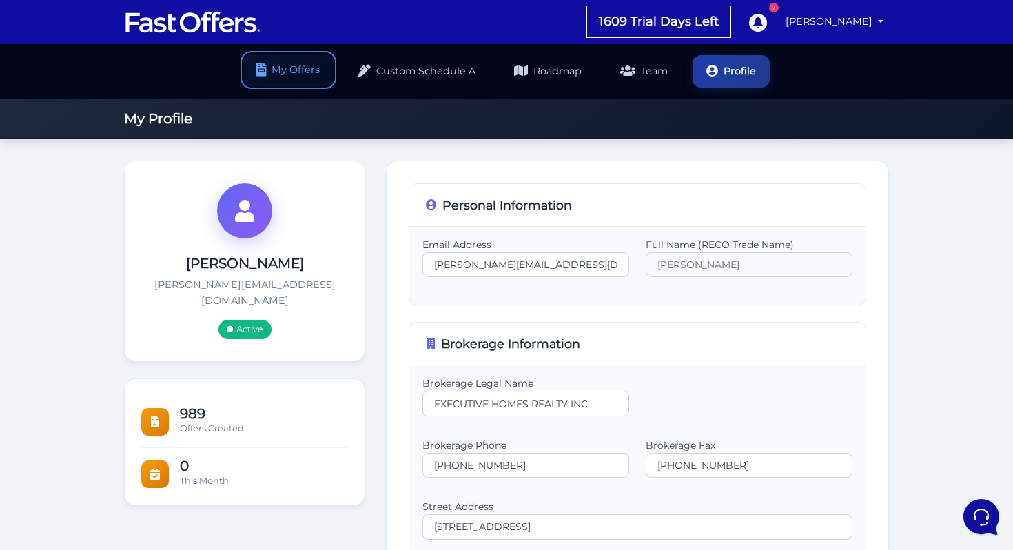
click at [289, 67] on link "My Offers" at bounding box center [288, 70] width 90 height 32
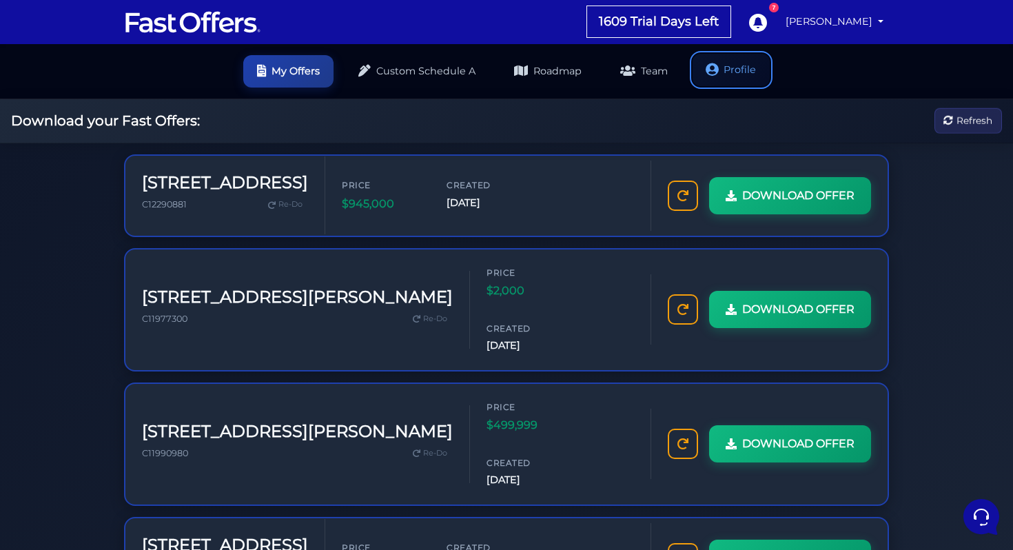
click at [739, 73] on link "Profile" at bounding box center [731, 70] width 77 height 32
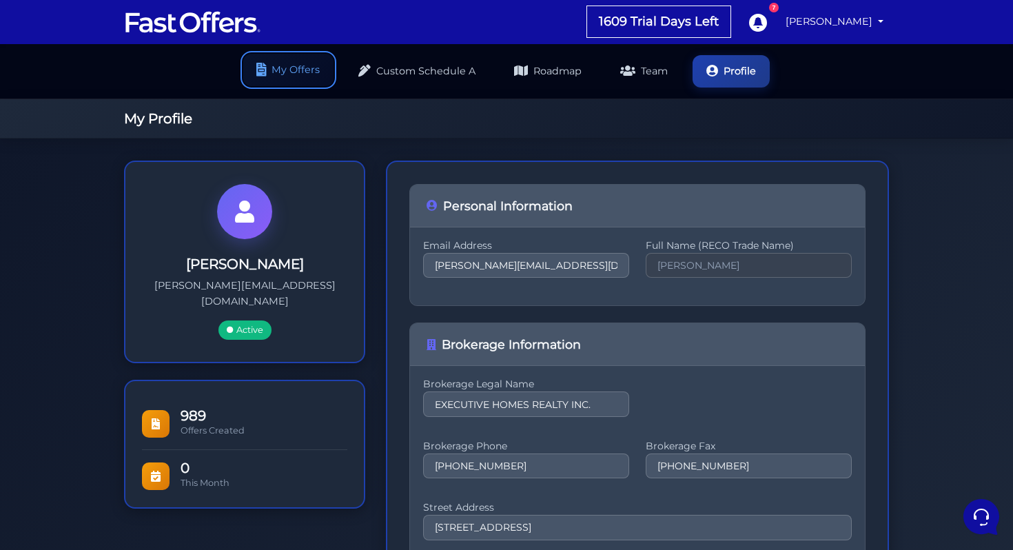
click at [274, 76] on link "My Offers" at bounding box center [288, 70] width 90 height 32
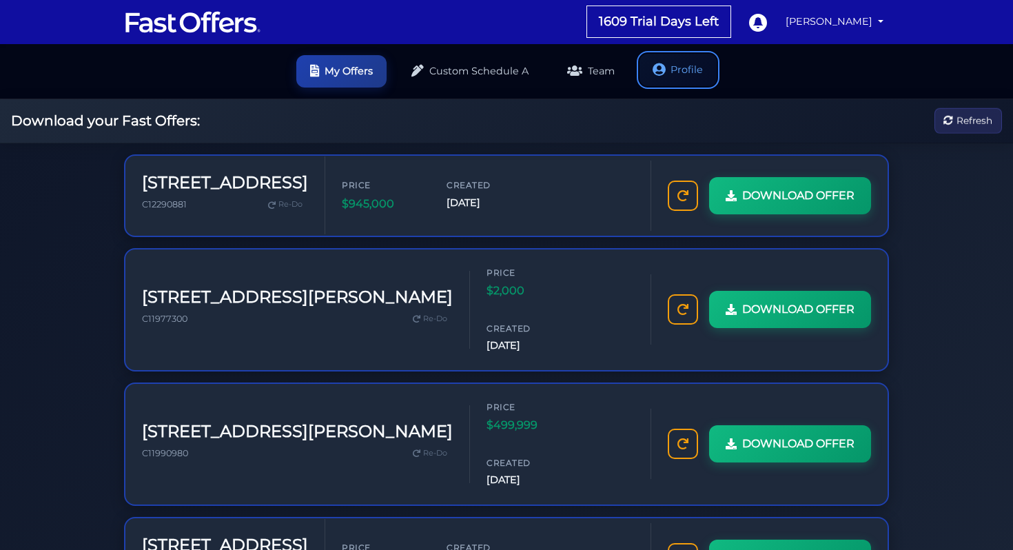
click at [704, 63] on link "Profile" at bounding box center [678, 70] width 77 height 32
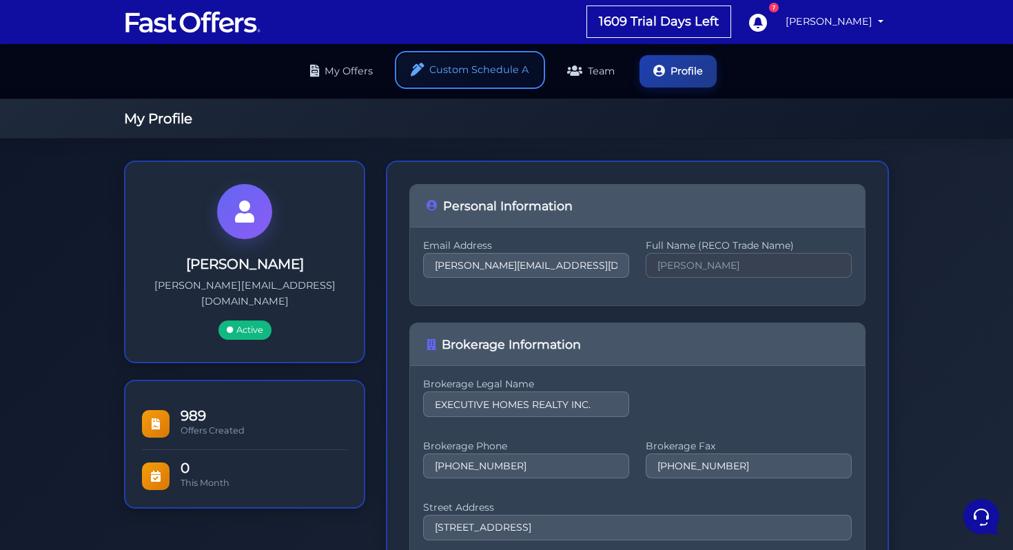
click at [401, 72] on link "Custom Schedule A" at bounding box center [470, 70] width 145 height 32
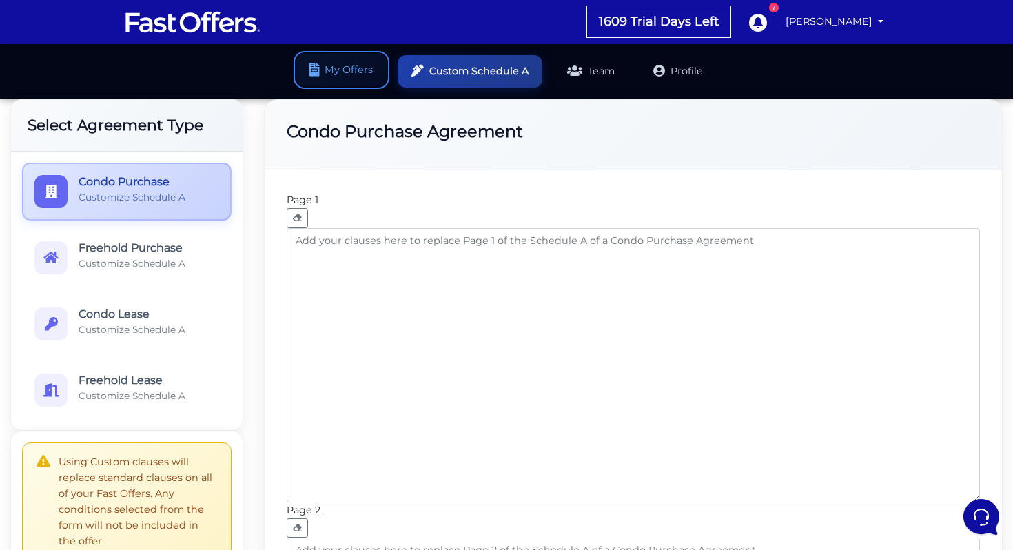
click at [353, 75] on link "My Offers" at bounding box center [341, 70] width 90 height 32
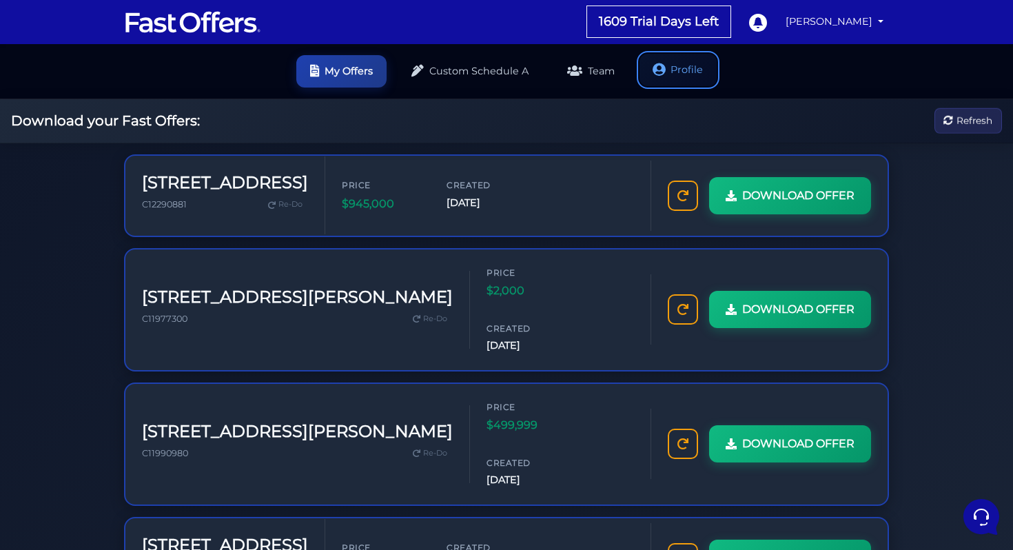
click at [699, 83] on link "Profile" at bounding box center [678, 70] width 77 height 32
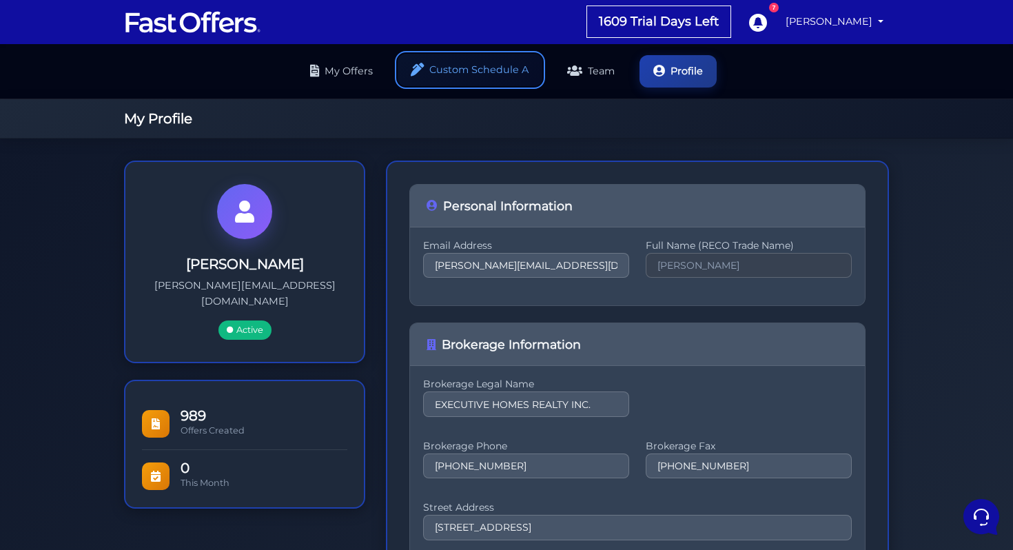
click at [461, 73] on link "Custom Schedule A" at bounding box center [470, 70] width 145 height 32
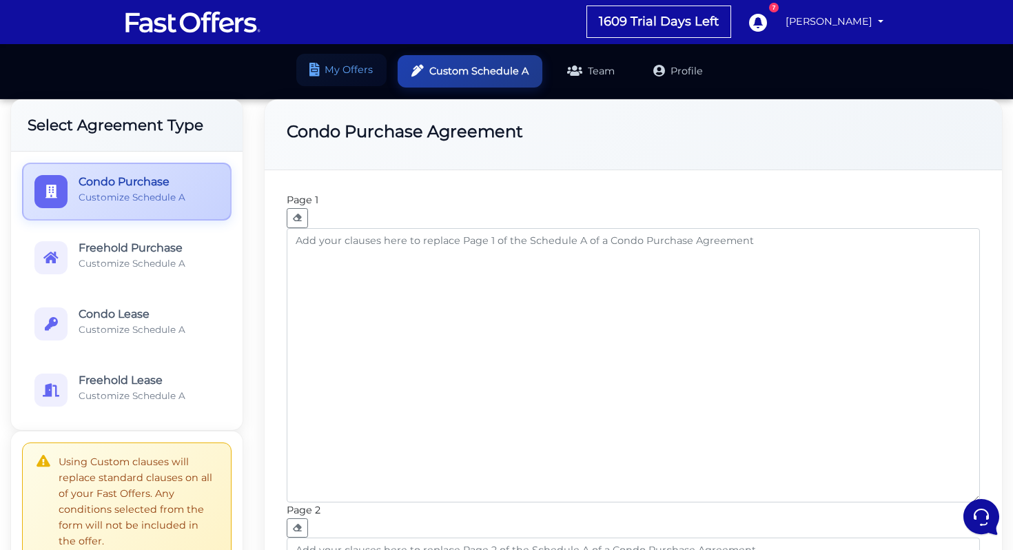
click at [351, 70] on link "My Offers" at bounding box center [341, 70] width 90 height 32
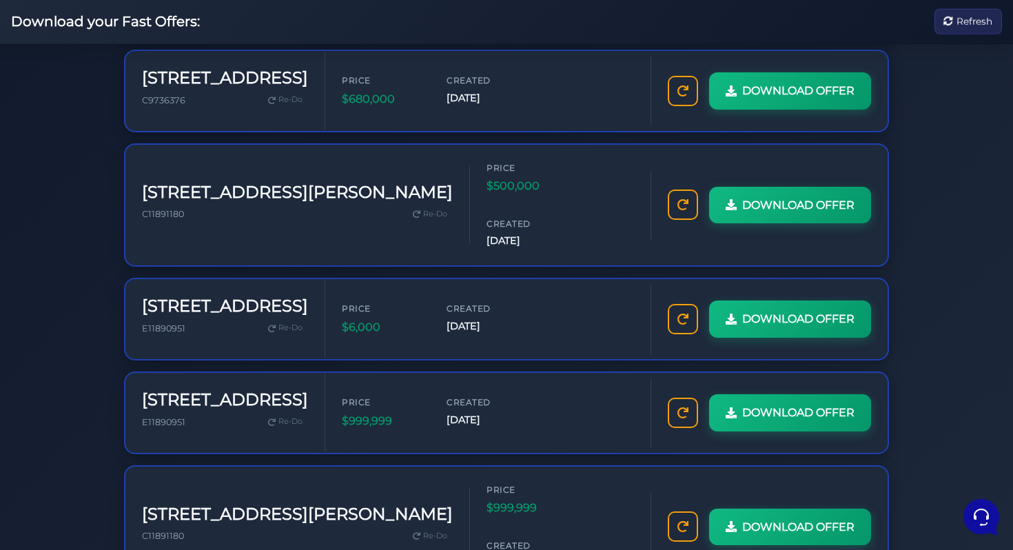
scroll to position [611, 0]
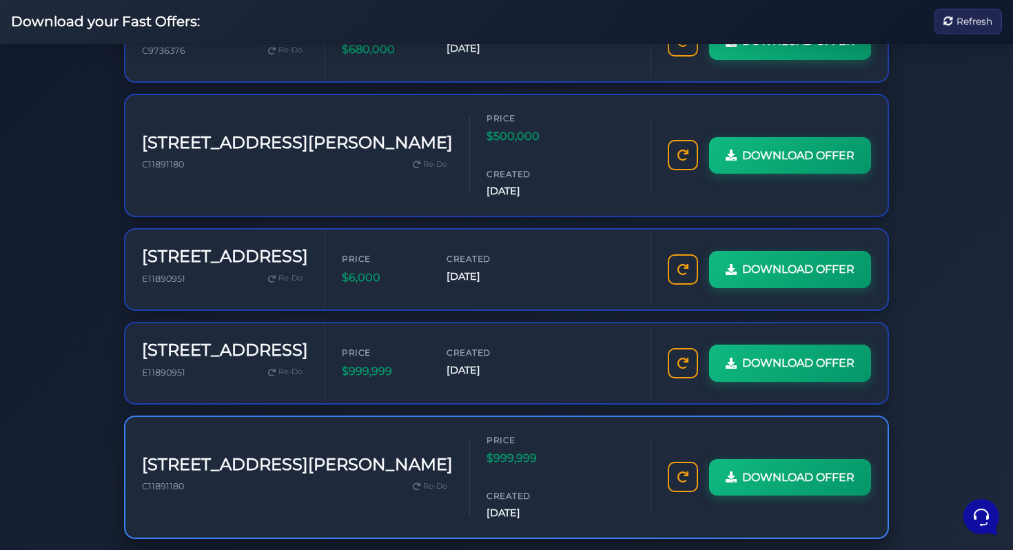
click at [688, 442] on div "DOWNLOAD OFFER" at bounding box center [769, 477] width 237 height 70
click at [687, 460] on link at bounding box center [683, 475] width 30 height 30
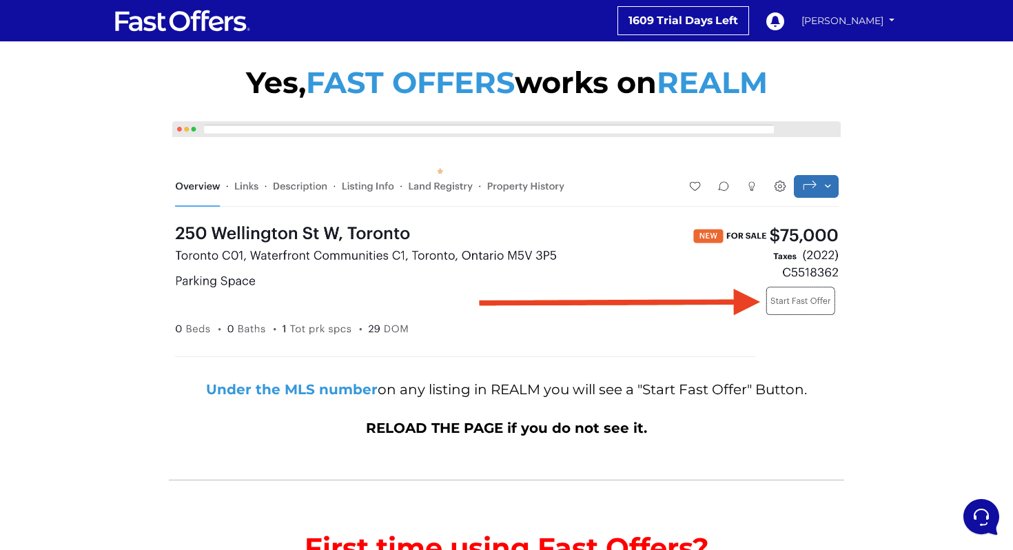
click at [850, 12] on link "[PERSON_NAME]" at bounding box center [848, 21] width 103 height 24
click at [854, 49] on link "My Offers" at bounding box center [851, 48] width 95 height 18
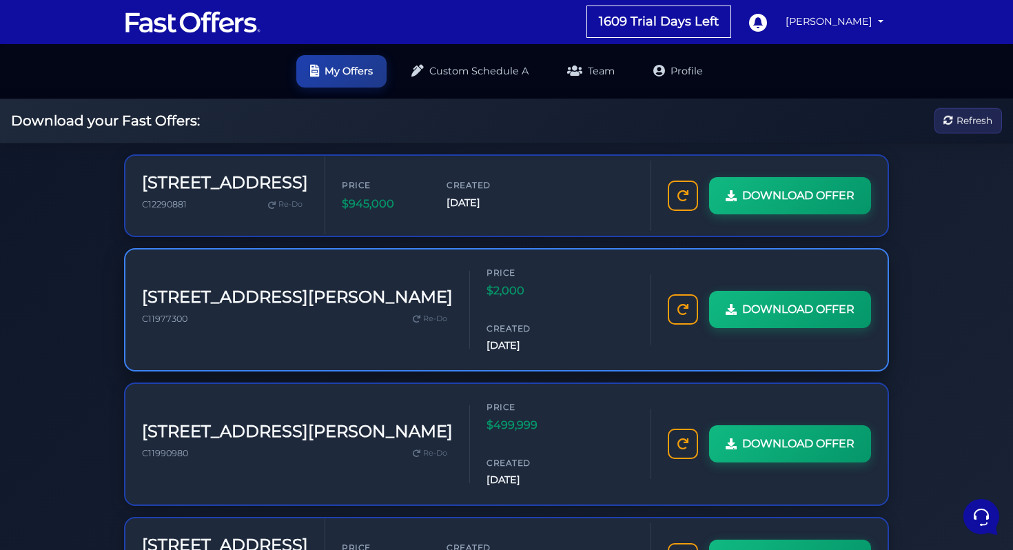
click at [487, 293] on div "Price $2,000 Created Feb 27, 2025" at bounding box center [560, 310] width 147 height 88
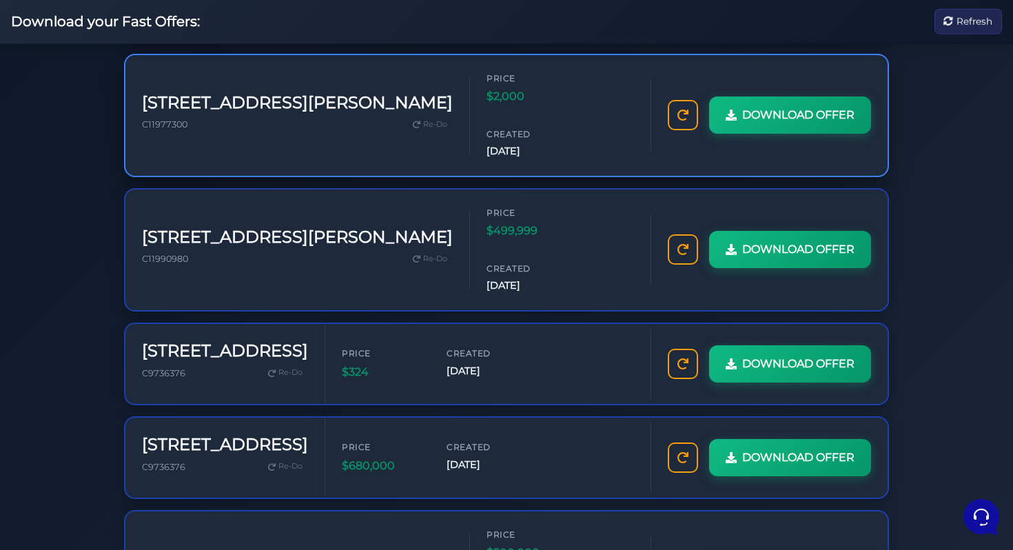
scroll to position [611, 0]
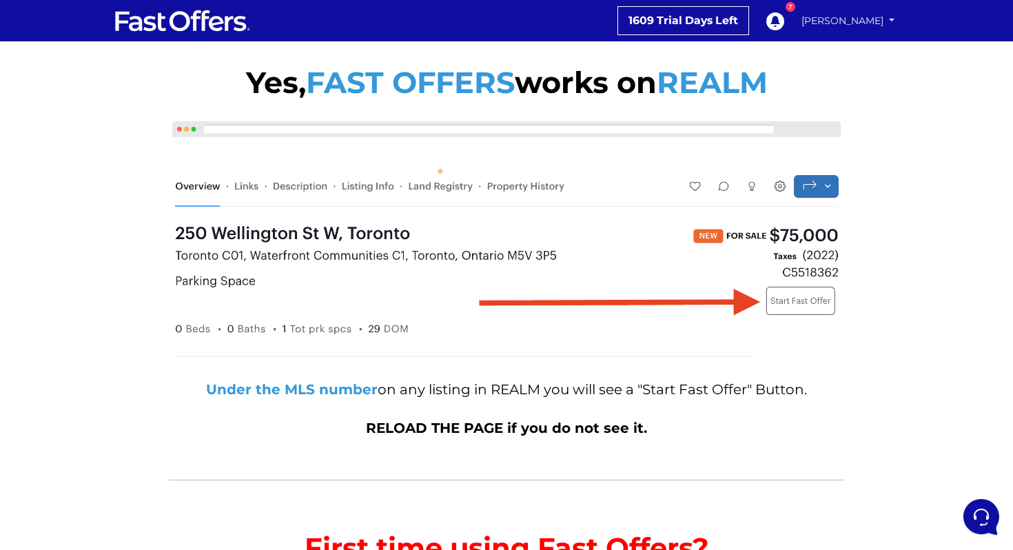
click at [852, 12] on link "[PERSON_NAME]" at bounding box center [848, 21] width 103 height 24
click at [844, 42] on link "My Offers" at bounding box center [851, 48] width 95 height 18
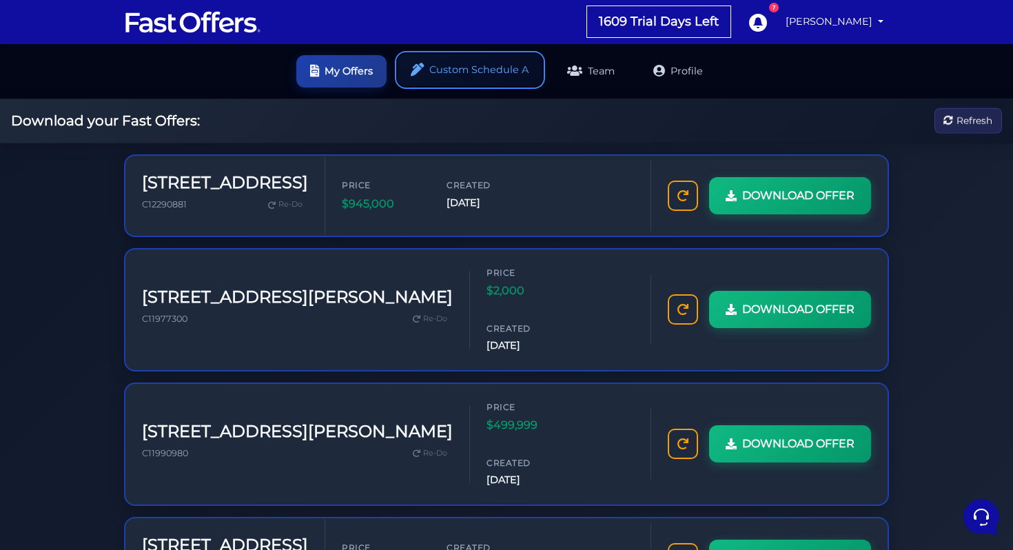
click at [412, 83] on link "Custom Schedule A" at bounding box center [470, 70] width 145 height 32
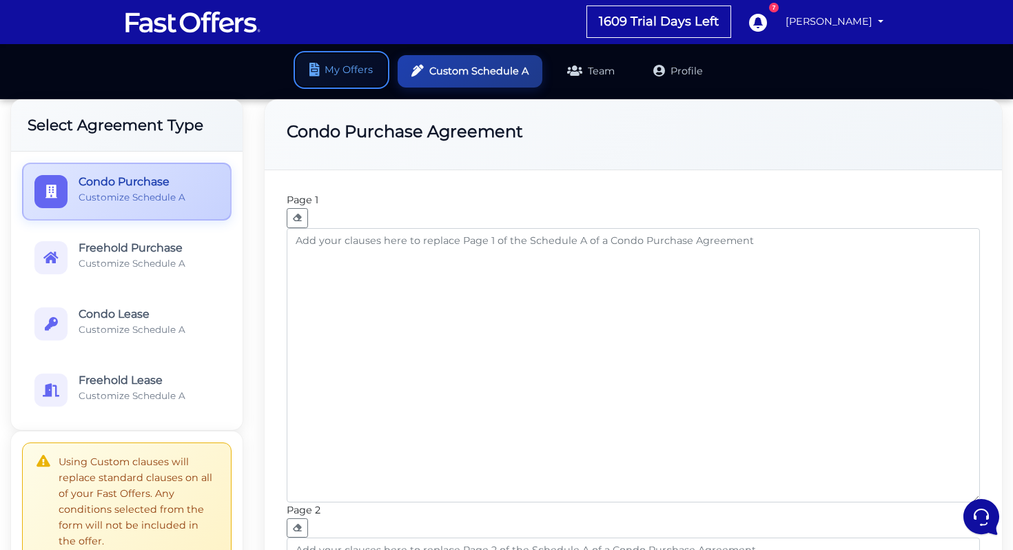
click at [348, 79] on link "My Offers" at bounding box center [341, 70] width 90 height 32
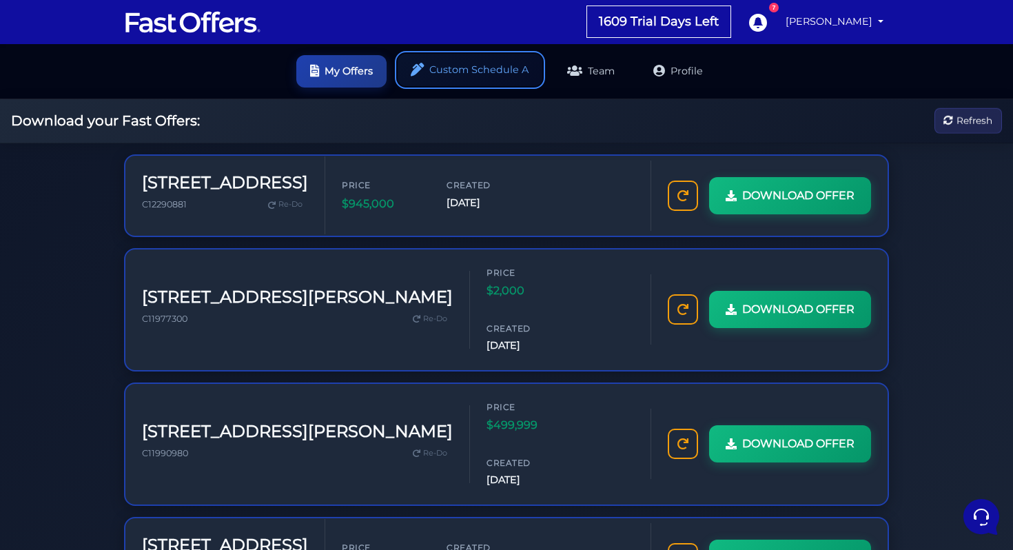
click at [491, 63] on link "Custom Schedule A" at bounding box center [470, 70] width 145 height 32
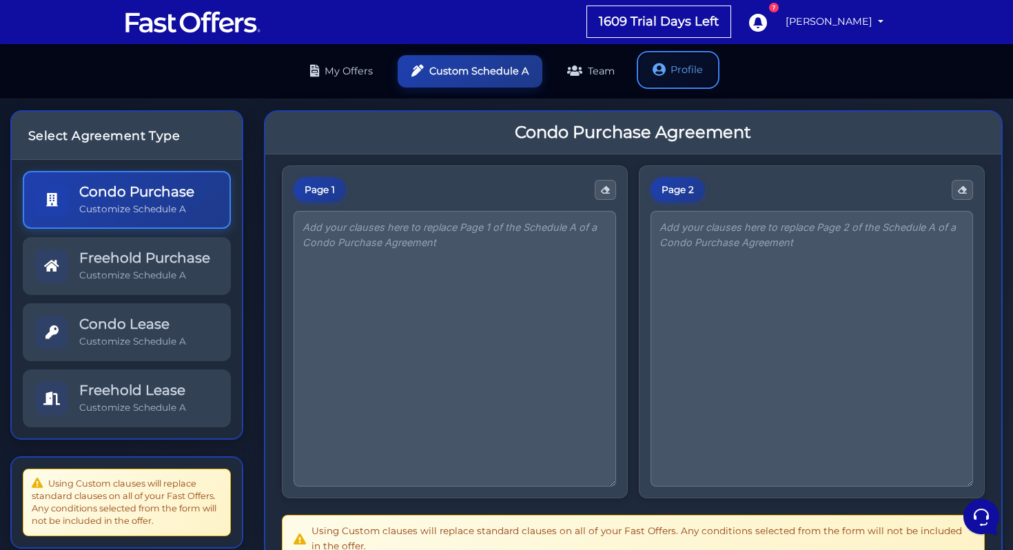
click at [657, 70] on icon at bounding box center [659, 69] width 13 height 13
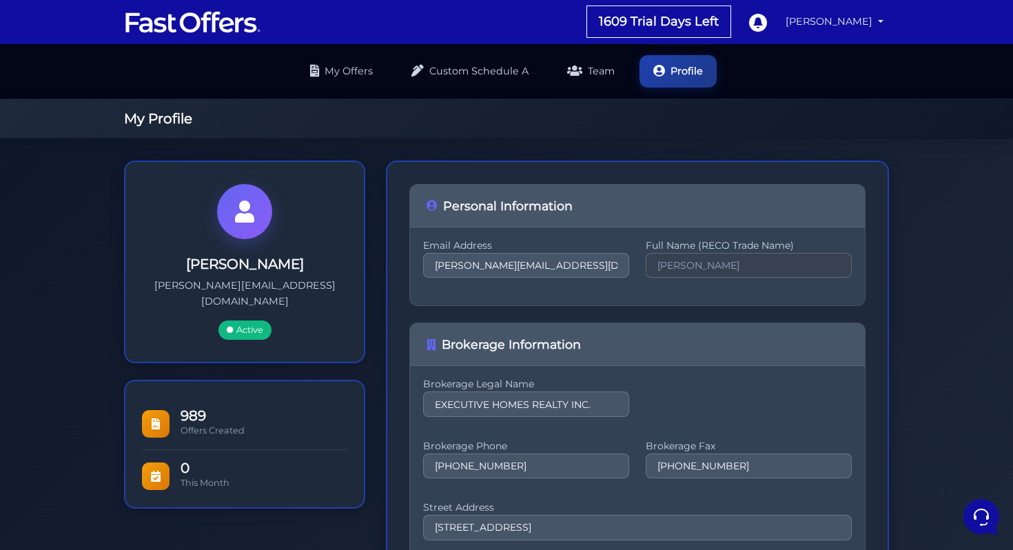
click at [794, 12] on link "[PERSON_NAME]" at bounding box center [834, 21] width 109 height 27
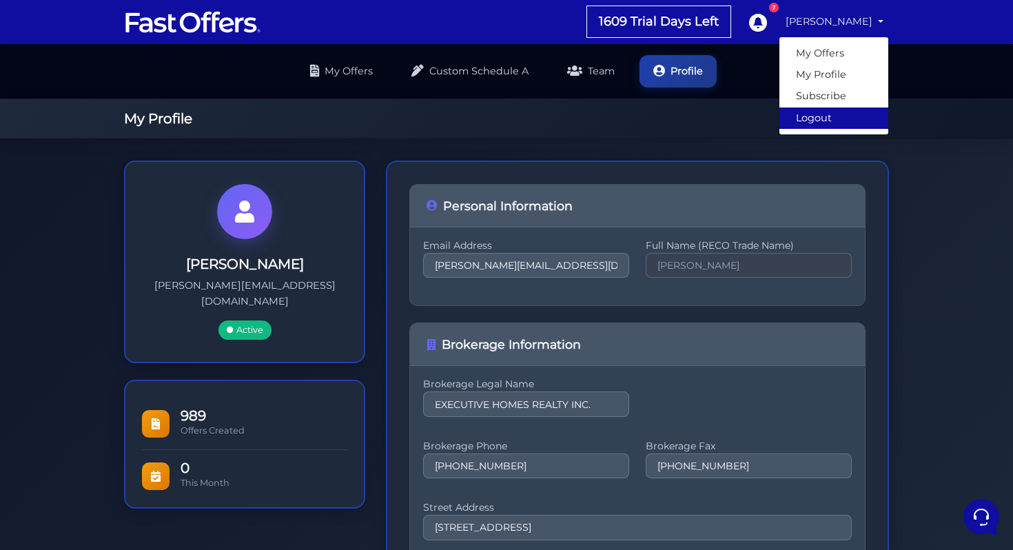
click at [835, 110] on link "Logout" at bounding box center [833, 118] width 109 height 21
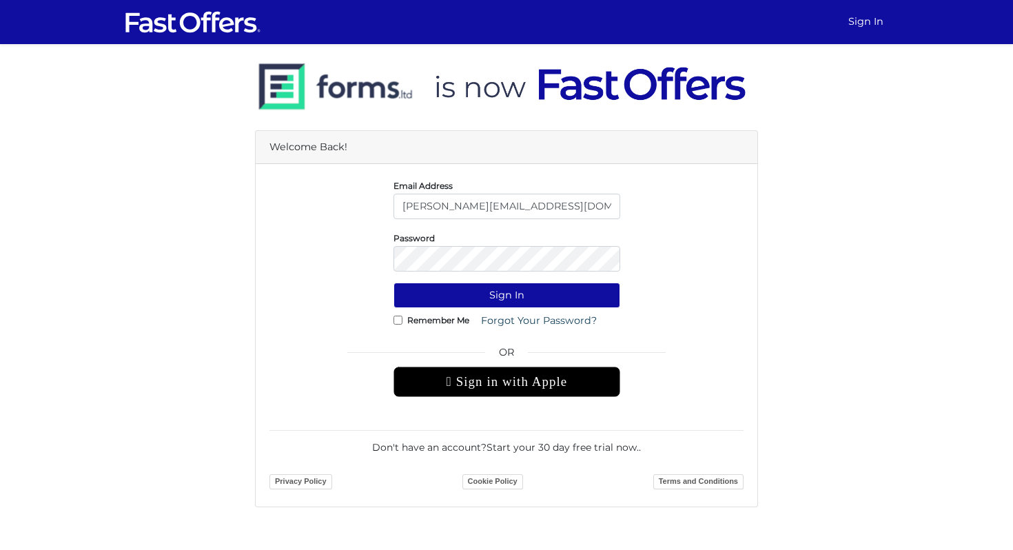
click at [546, 214] on input "andrewa@condos.ca" at bounding box center [506, 206] width 227 height 25
type input "support@forms.ltd"
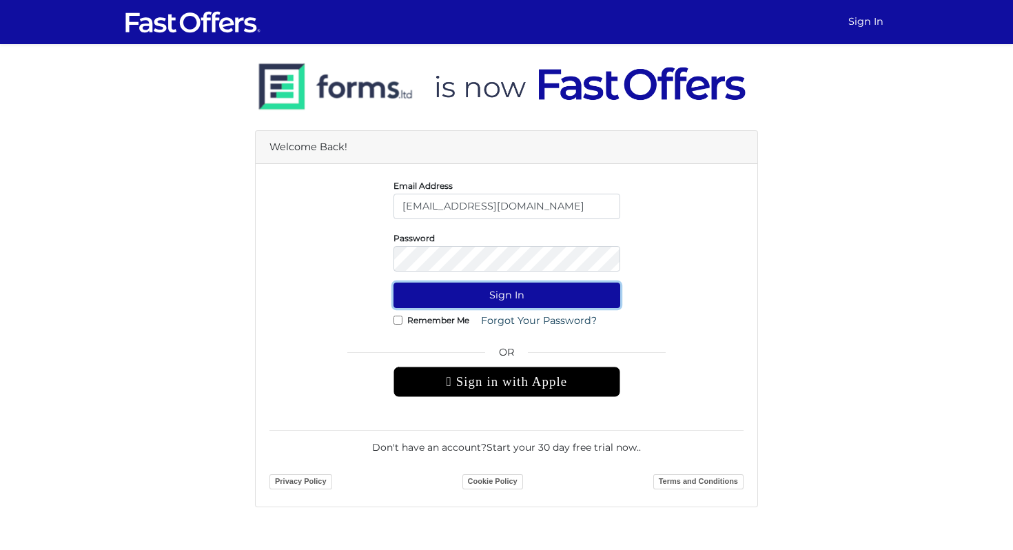
click at [524, 294] on button "Sign In" at bounding box center [506, 295] width 227 height 25
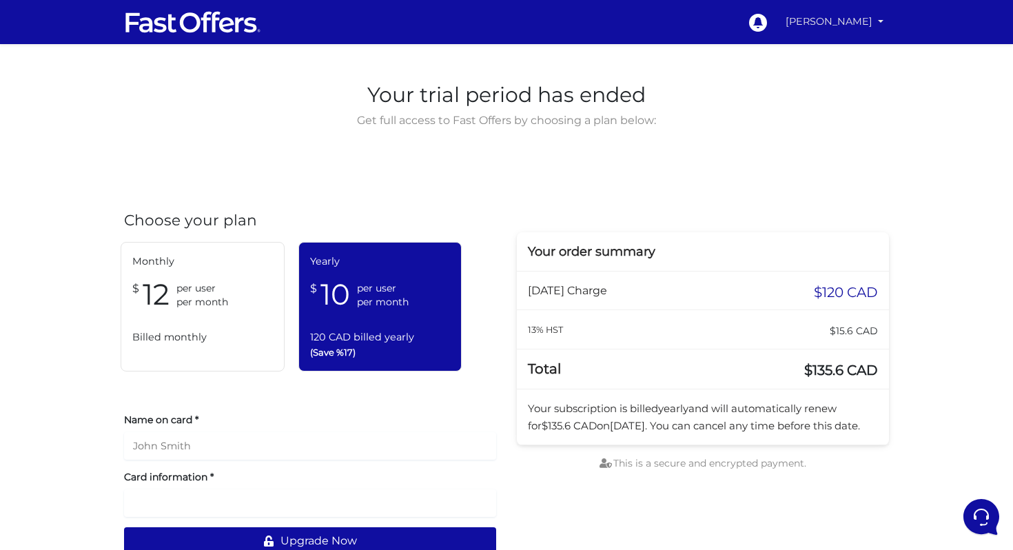
click at [806, 18] on link "[PERSON_NAME]" at bounding box center [834, 21] width 109 height 27
click at [808, 37] on div "My Offers My Profile Subscribe Logout" at bounding box center [834, 86] width 110 height 98
click at [815, 22] on link "[PERSON_NAME]" at bounding box center [834, 21] width 109 height 27
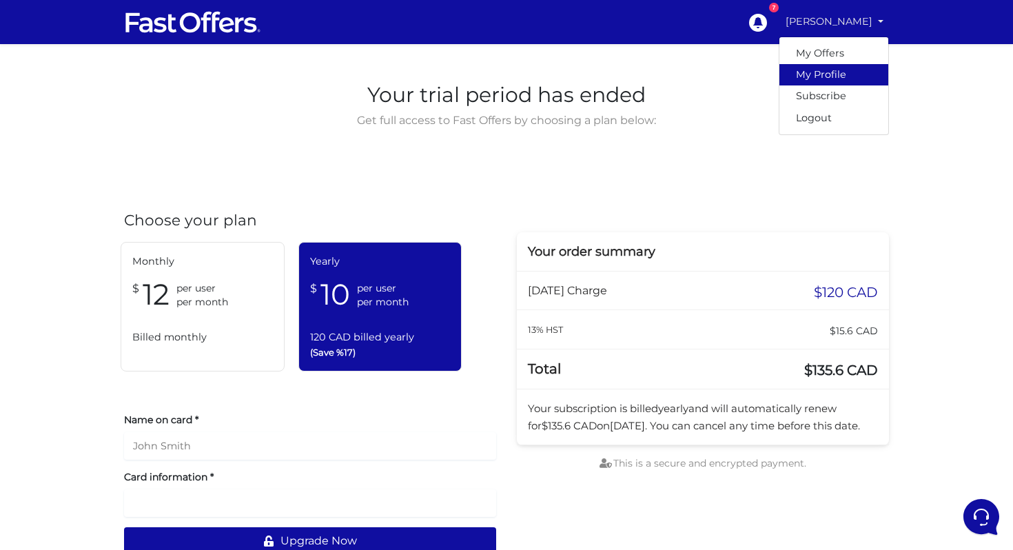
click at [818, 71] on link "My Profile" at bounding box center [833, 74] width 109 height 21
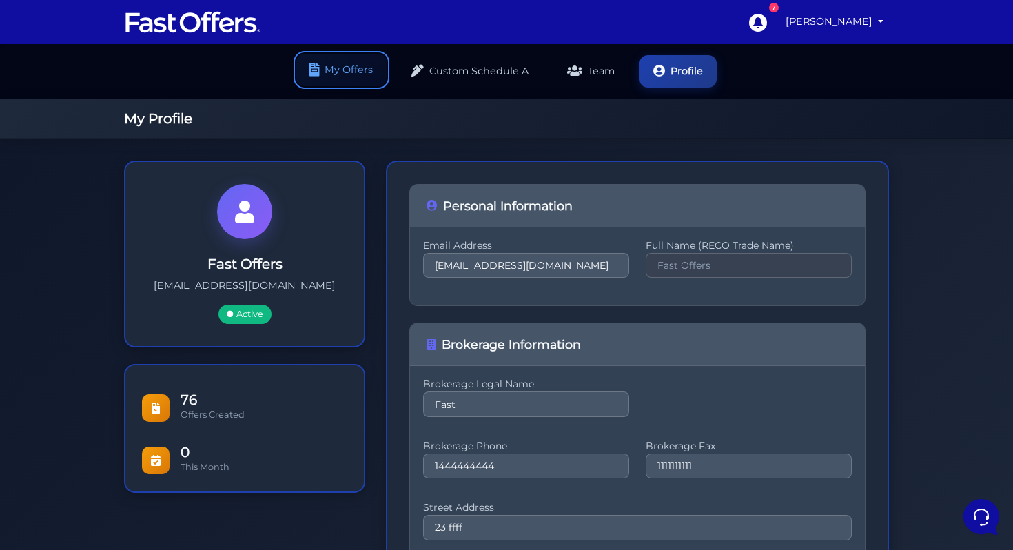
click at [356, 73] on link "My Offers" at bounding box center [341, 70] width 90 height 32
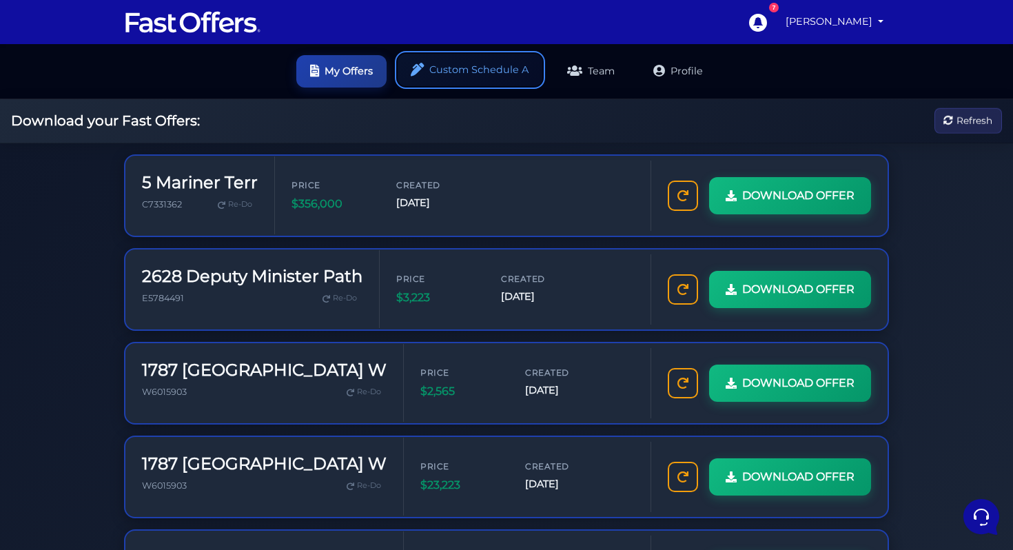
click at [479, 69] on link "Custom Schedule A" at bounding box center [470, 70] width 145 height 32
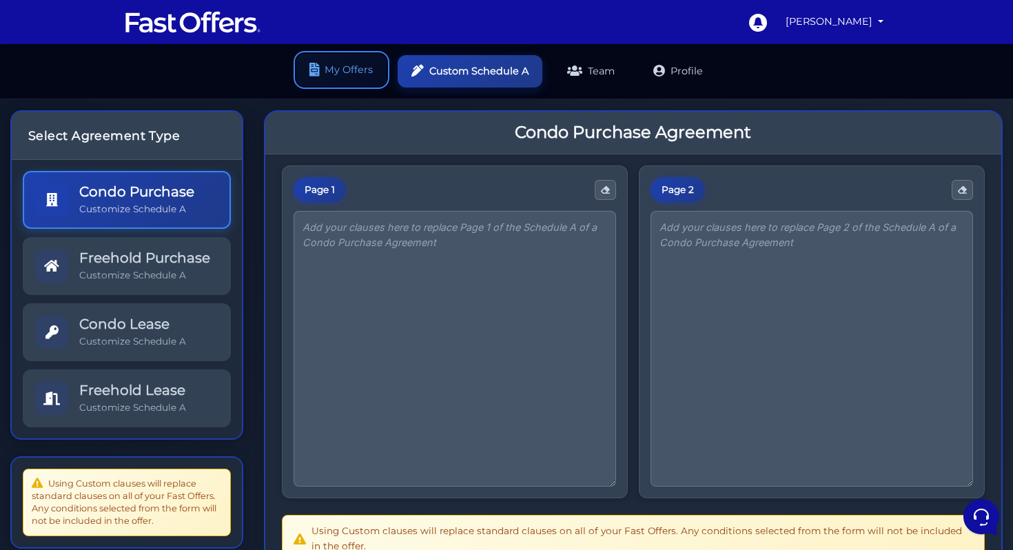
click at [371, 76] on link "My Offers" at bounding box center [341, 70] width 90 height 32
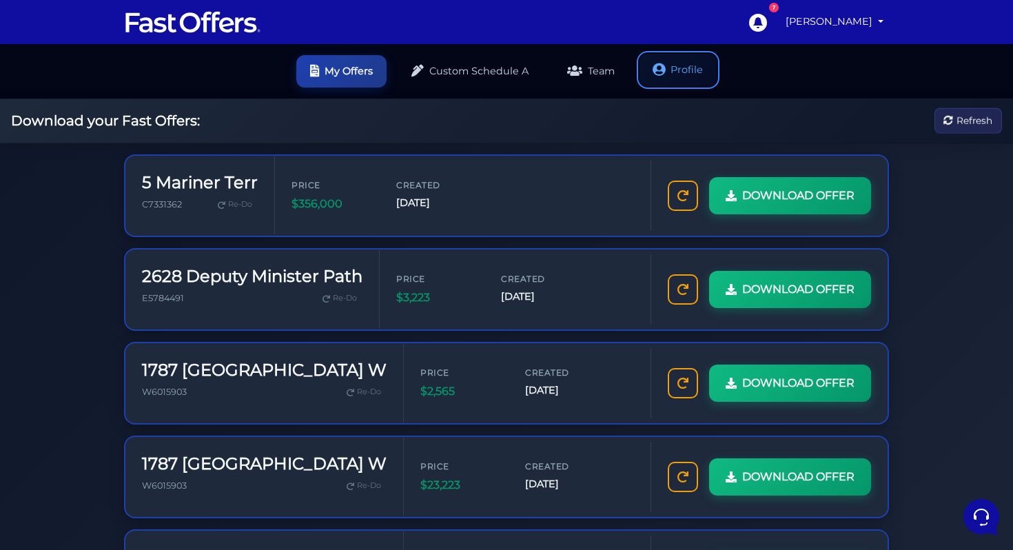
click at [680, 65] on link "Profile" at bounding box center [678, 70] width 77 height 32
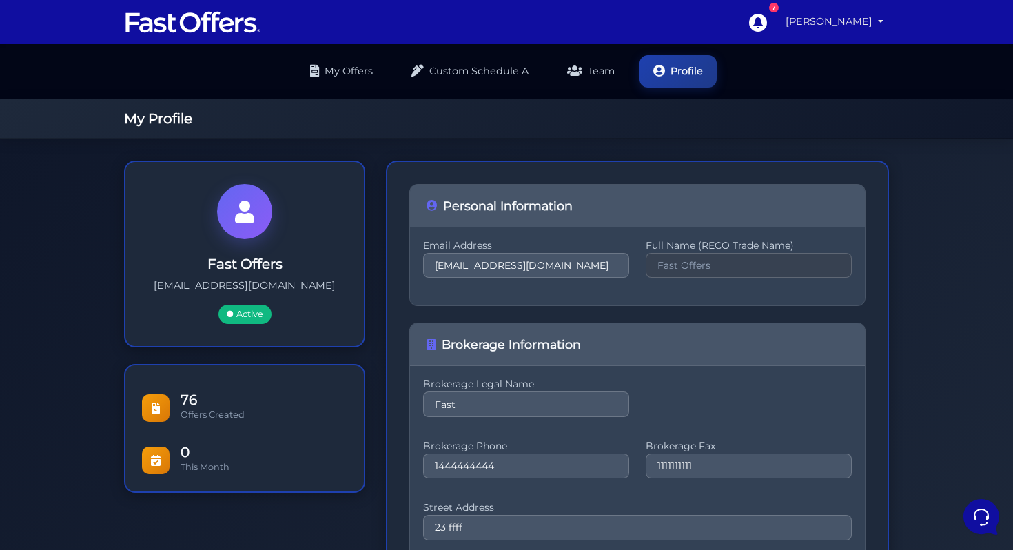
click at [801, 28] on link "[PERSON_NAME]" at bounding box center [834, 21] width 109 height 27
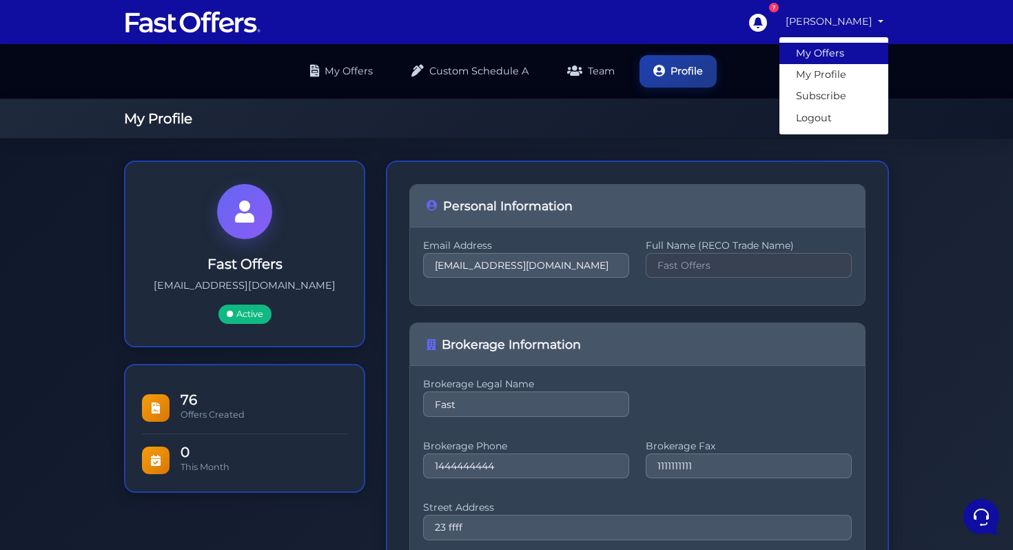
click at [817, 52] on link "My Offers" at bounding box center [833, 53] width 109 height 21
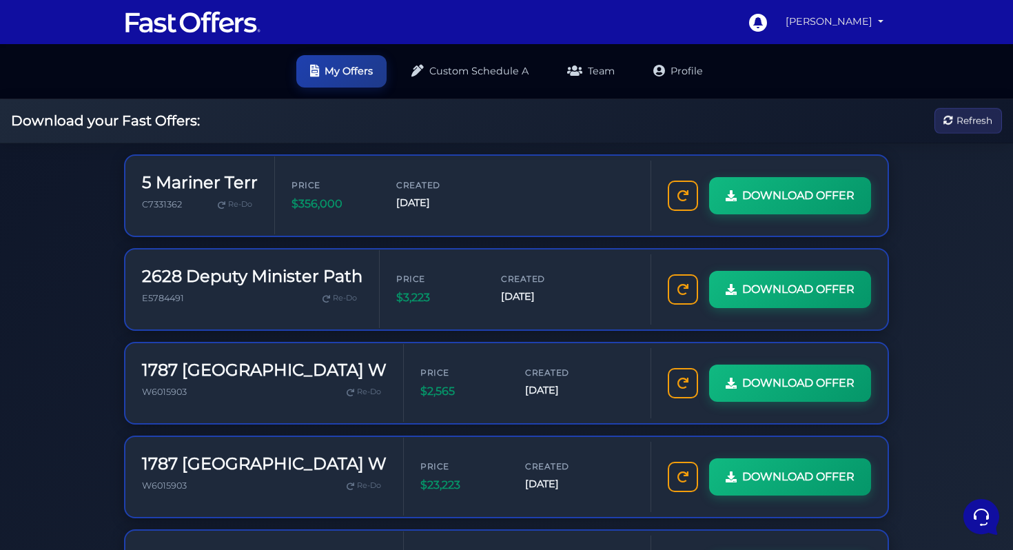
click at [828, 22] on link "[PERSON_NAME]" at bounding box center [834, 21] width 109 height 27
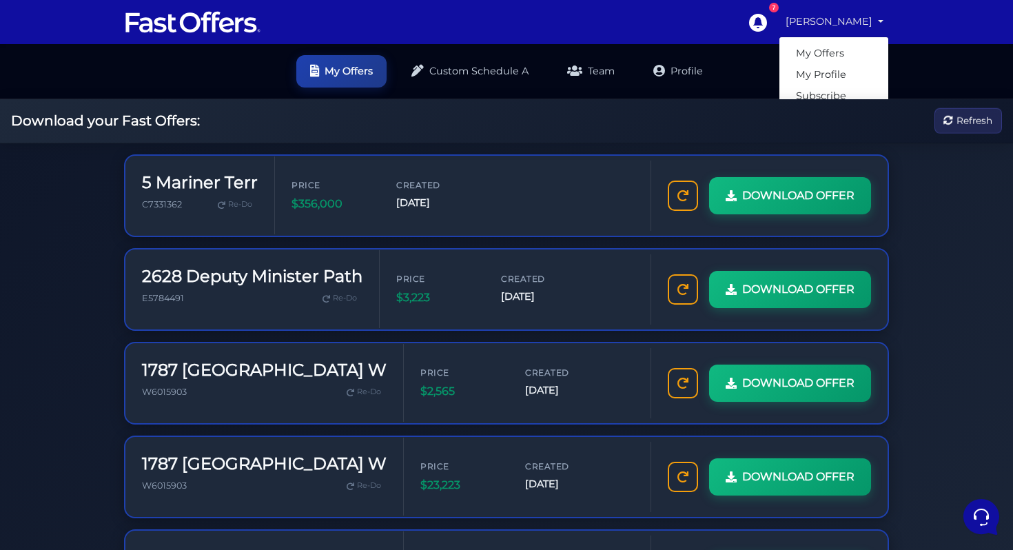
click at [843, 13] on link "Arslan Ahmed" at bounding box center [834, 21] width 109 height 27
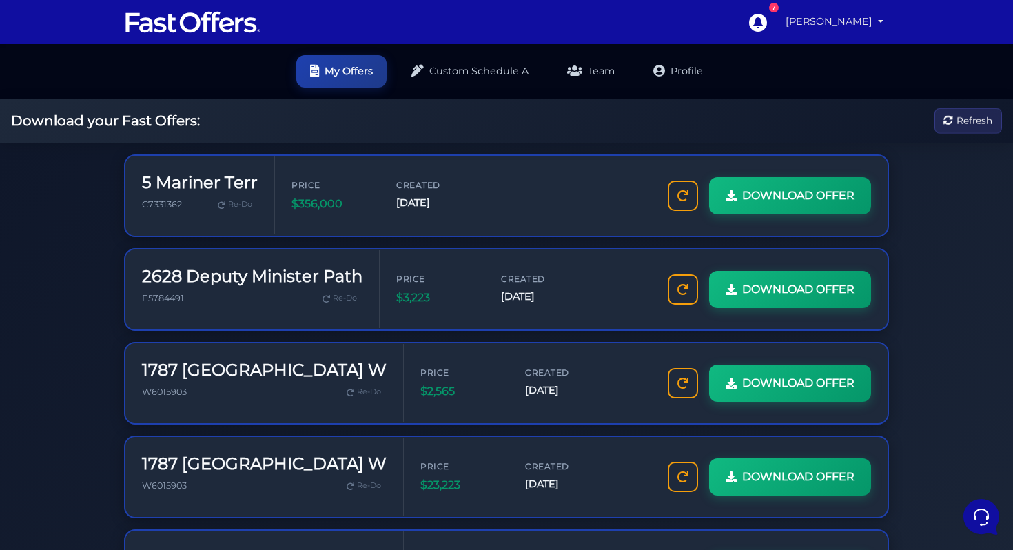
click at [843, 28] on link "Arslan Ahmed" at bounding box center [834, 21] width 109 height 27
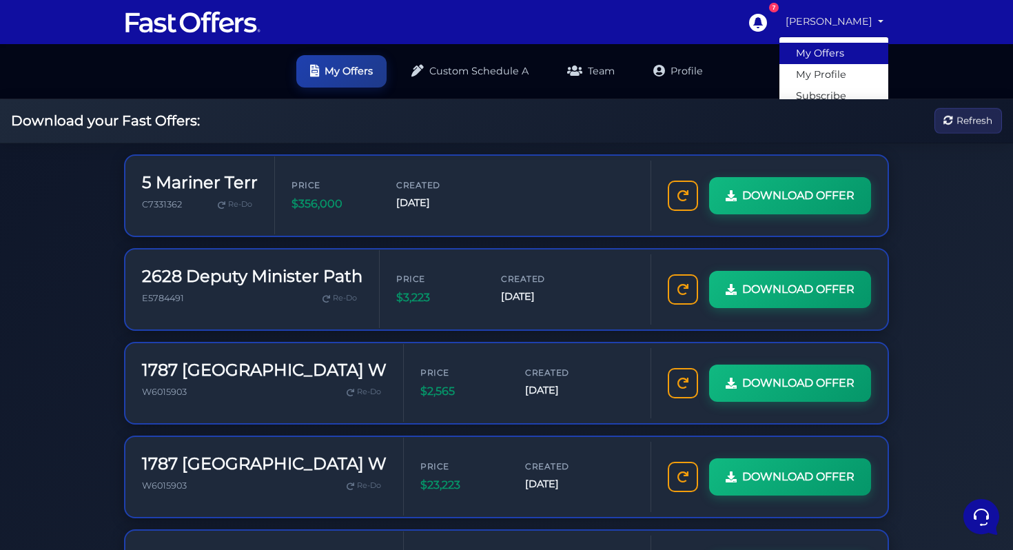
click at [840, 56] on link "My Offers" at bounding box center [833, 53] width 109 height 21
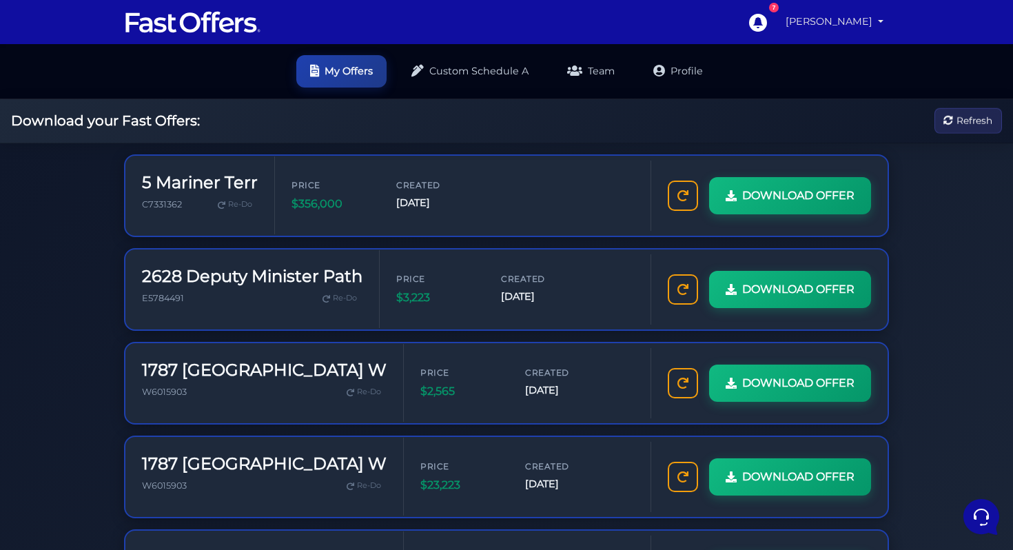
click at [853, 24] on link "[PERSON_NAME]" at bounding box center [834, 21] width 109 height 27
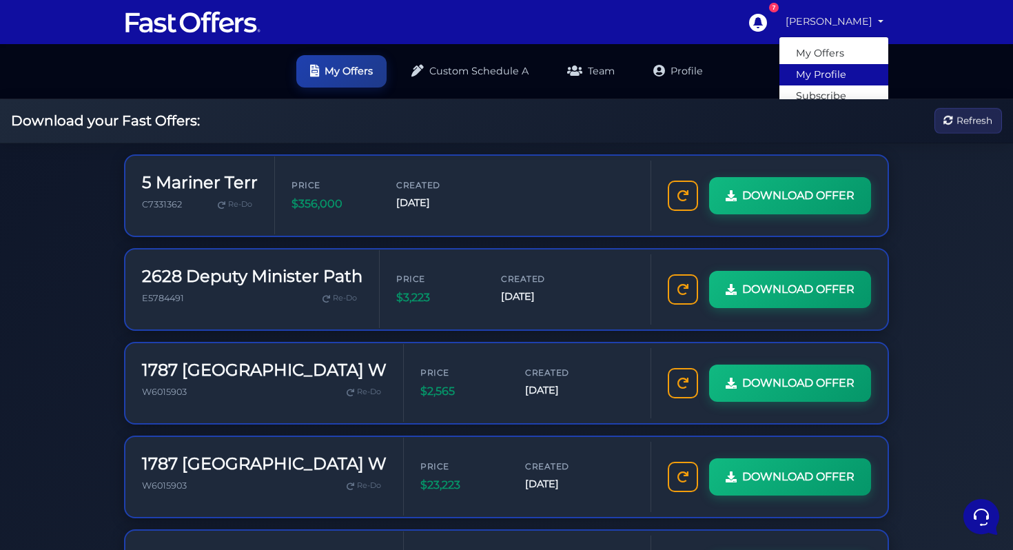
click at [846, 68] on link "My Profile" at bounding box center [833, 74] width 109 height 21
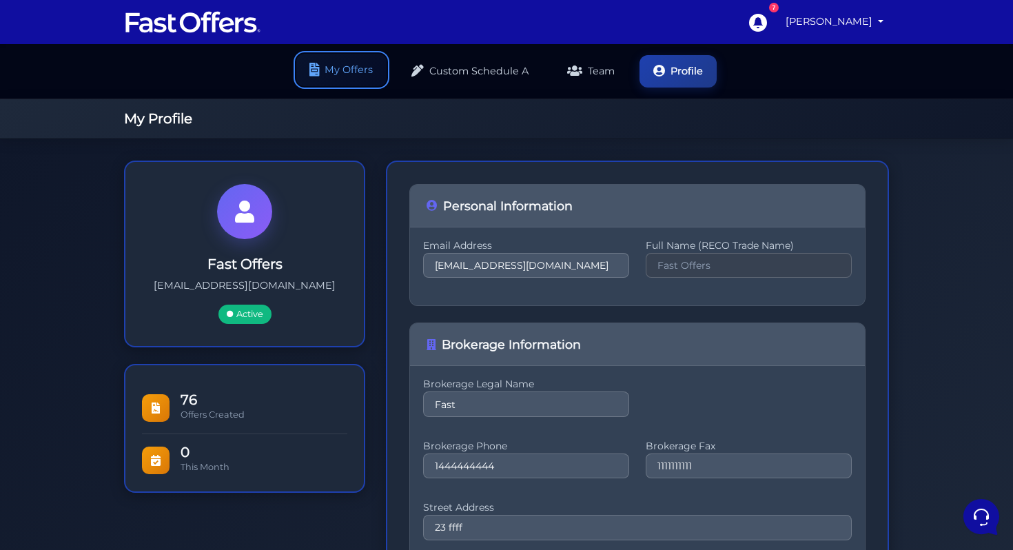
click at [344, 59] on link "My Offers" at bounding box center [341, 70] width 90 height 32
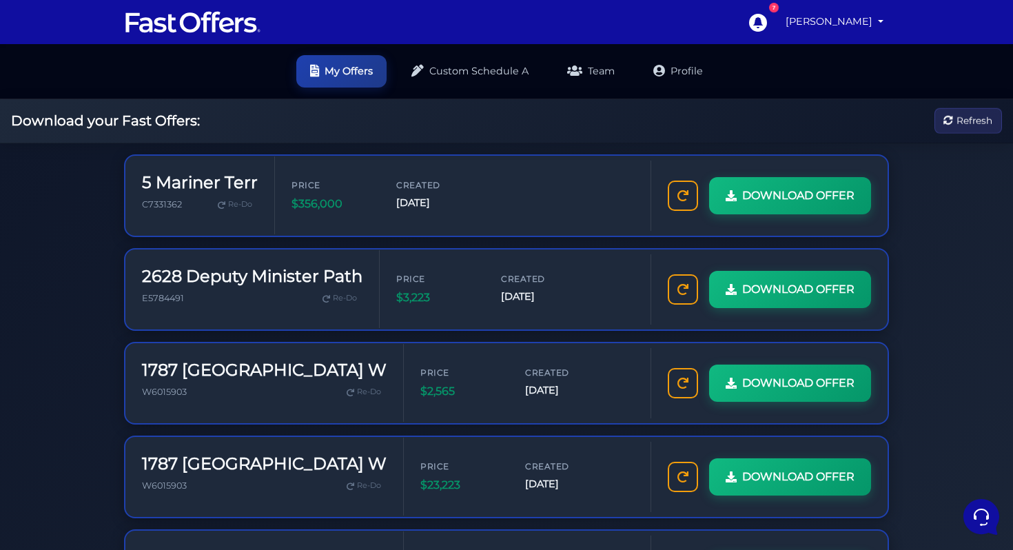
click at [469, 124] on div "Download your Fast Offers: Refresh" at bounding box center [506, 121] width 1013 height 44
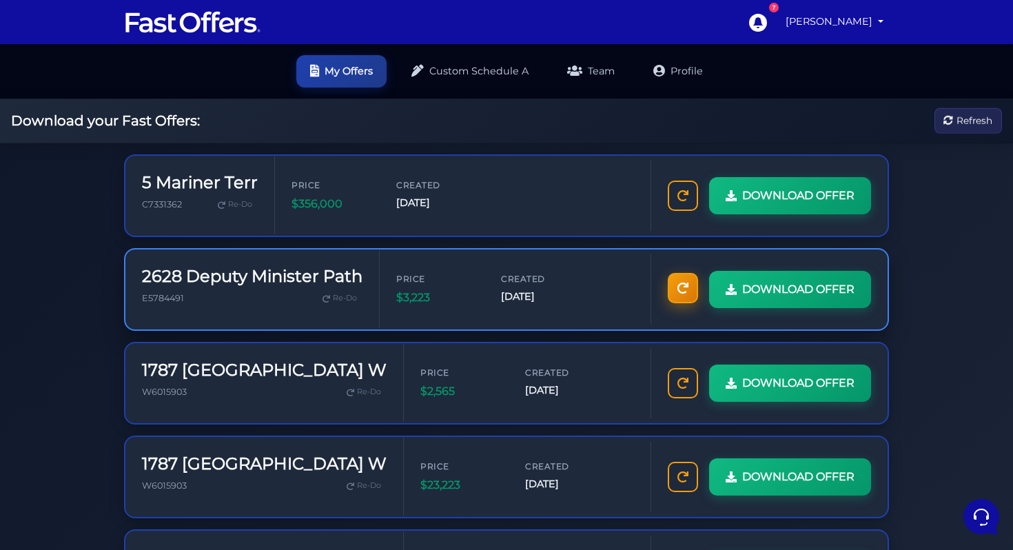
click at [687, 284] on icon at bounding box center [682, 288] width 11 height 11
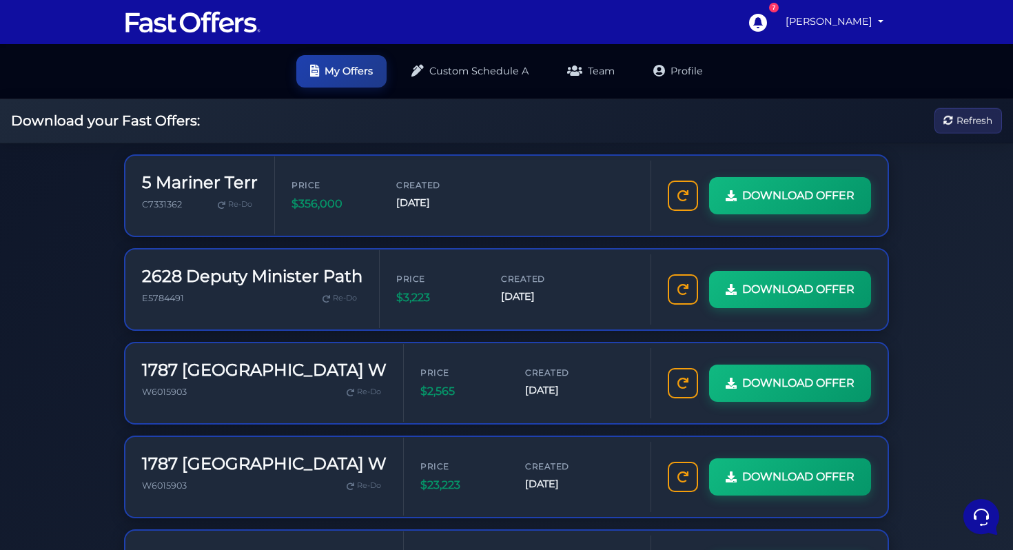
click at [277, 39] on nav "7 Arslan Ahmed My Offers My Profile" at bounding box center [506, 22] width 1013 height 44
click at [227, 32] on img at bounding box center [193, 22] width 138 height 26
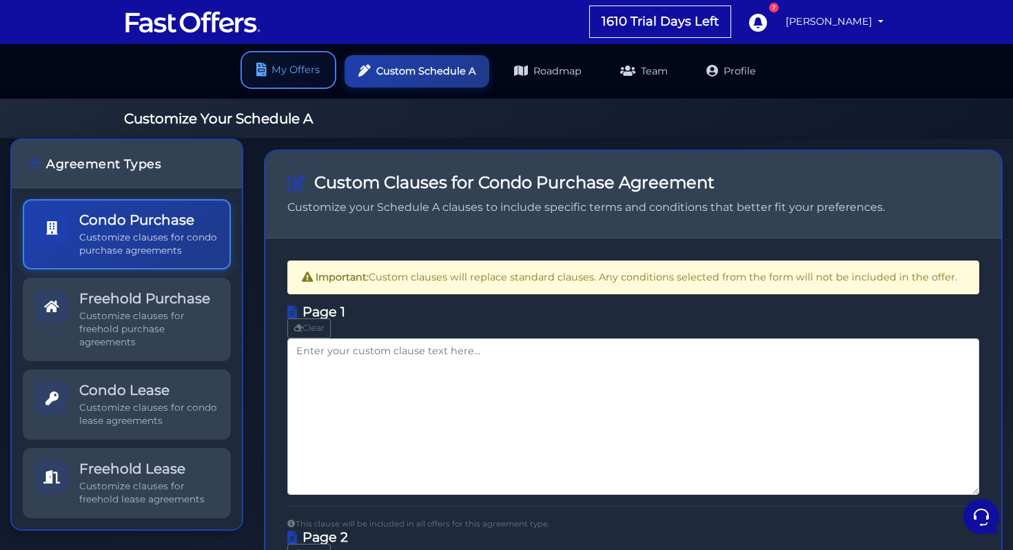
click at [289, 80] on link "My Offers" at bounding box center [288, 70] width 90 height 32
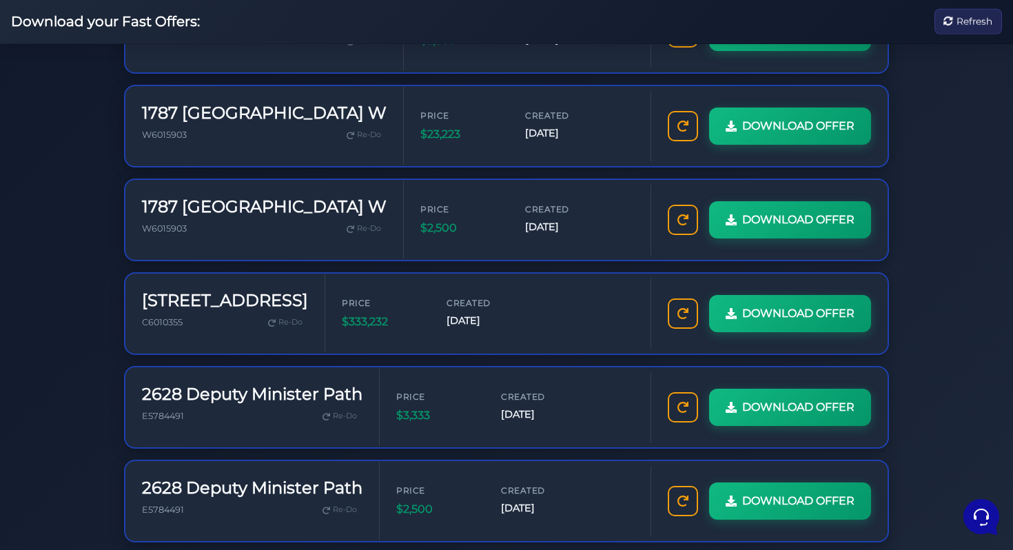
scroll to position [611, 0]
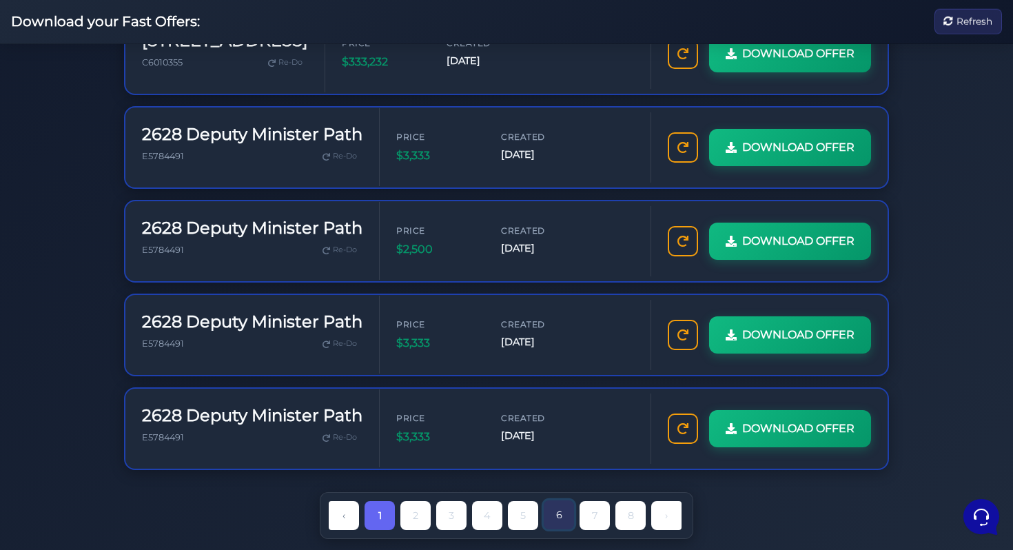
click at [555, 511] on link "6" at bounding box center [559, 514] width 30 height 29
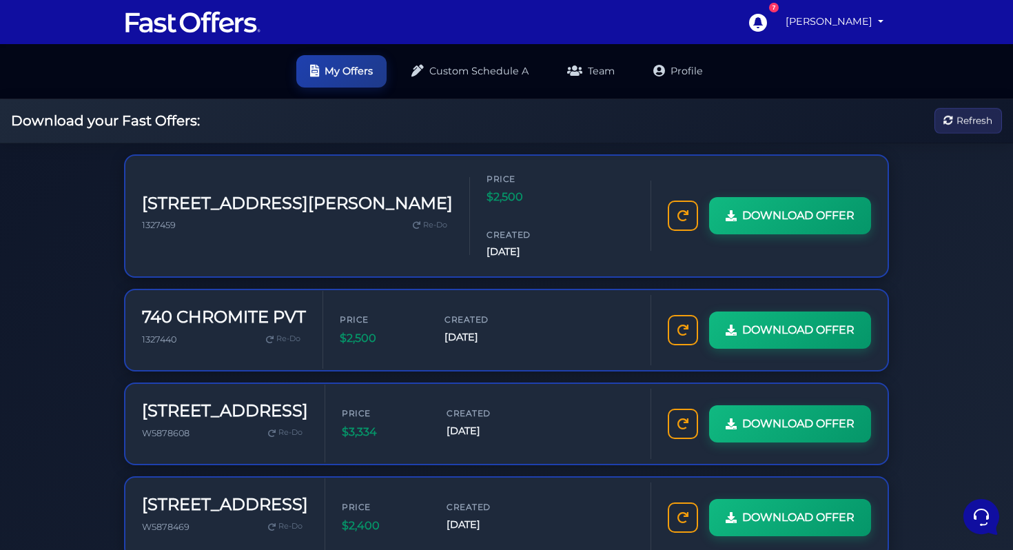
click at [230, 32] on img at bounding box center [193, 22] width 138 height 26
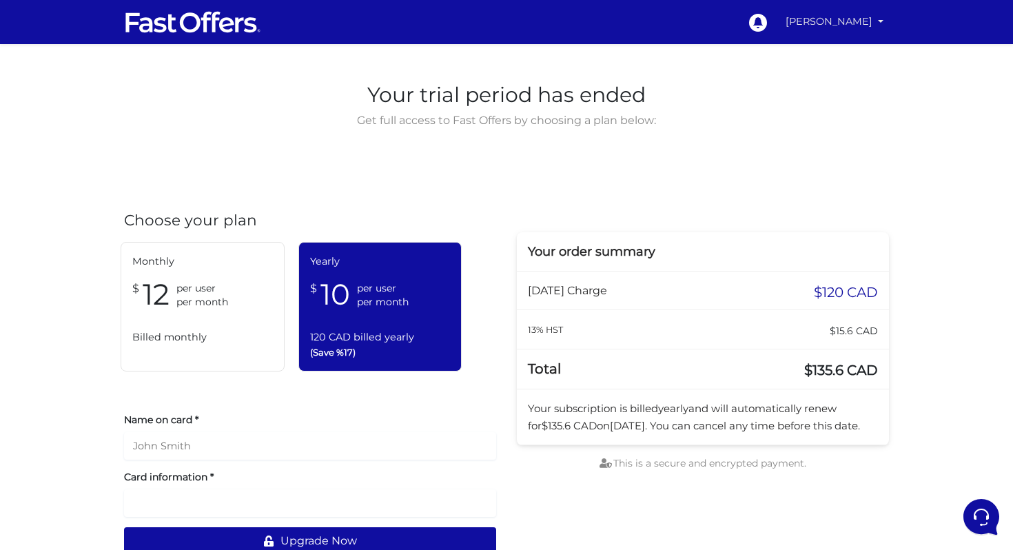
click at [870, 28] on link "[PERSON_NAME]" at bounding box center [834, 21] width 109 height 27
click at [851, 54] on link "My Offers" at bounding box center [833, 53] width 109 height 21
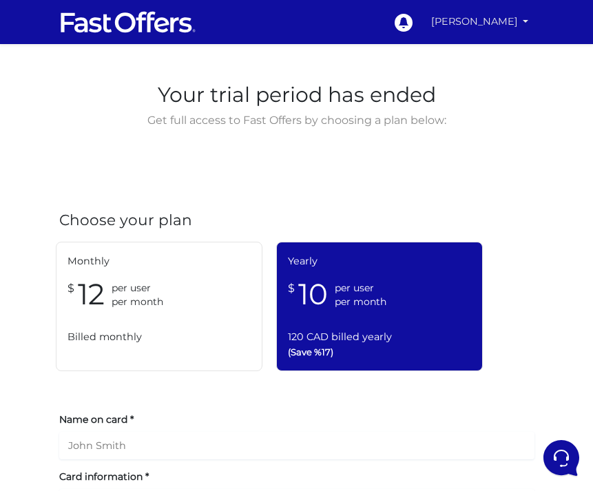
click at [487, 18] on link "[PERSON_NAME]" at bounding box center [480, 21] width 109 height 27
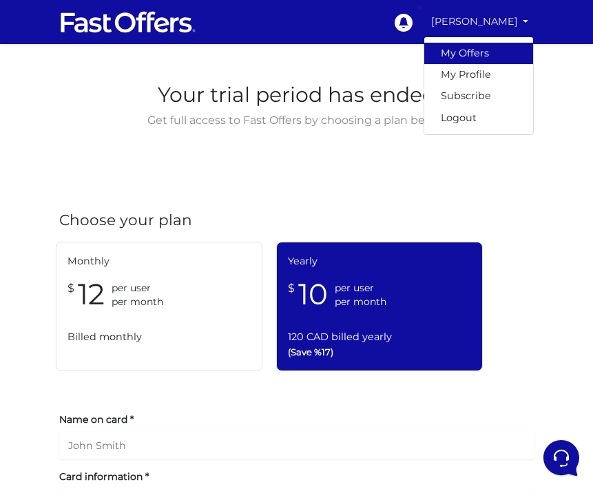
click at [479, 51] on link "My Offers" at bounding box center [479, 53] width 109 height 21
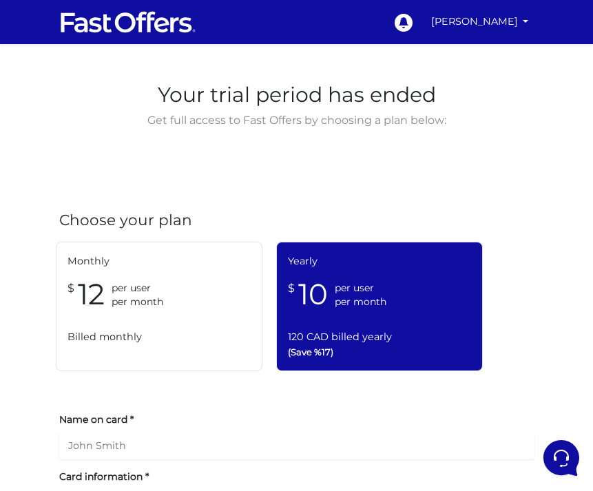
click at [247, 183] on div "Your trial period has ended Get full access to Fast Offers by choosing a plan b…" at bounding box center [297, 457] width 496 height 757
click at [511, 22] on link "[PERSON_NAME]" at bounding box center [480, 21] width 109 height 27
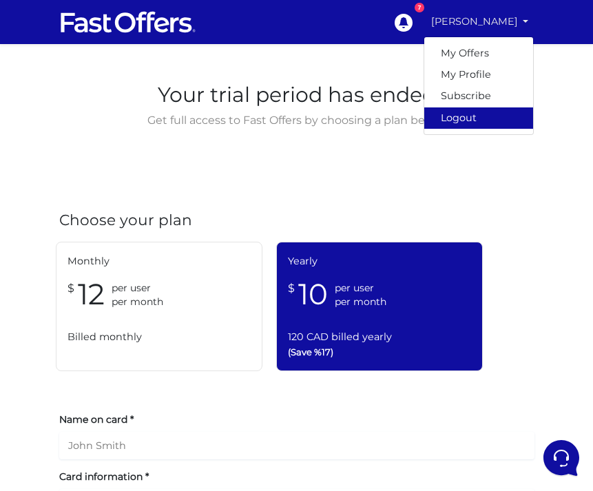
click at [476, 121] on link "Logout" at bounding box center [479, 118] width 109 height 21
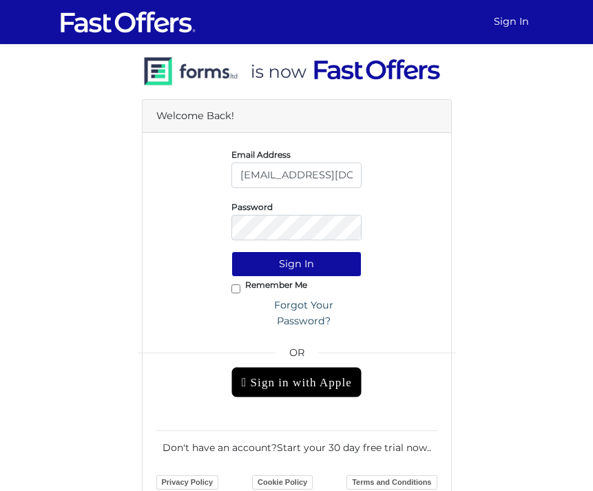
click at [308, 176] on input "[EMAIL_ADDRESS][DOMAIN_NAME]" at bounding box center [297, 175] width 130 height 25
type input "[PERSON_NAME][EMAIL_ADDRESS][DOMAIN_NAME]"
click at [325, 269] on button "Sign In" at bounding box center [297, 264] width 130 height 25
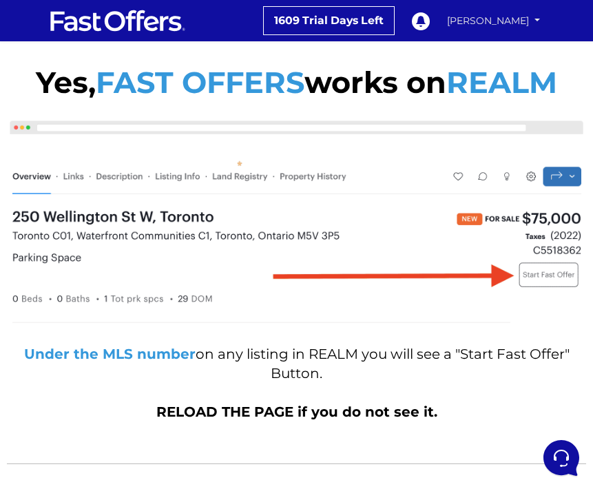
click at [493, 23] on link "[PERSON_NAME]" at bounding box center [493, 21] width 103 height 24
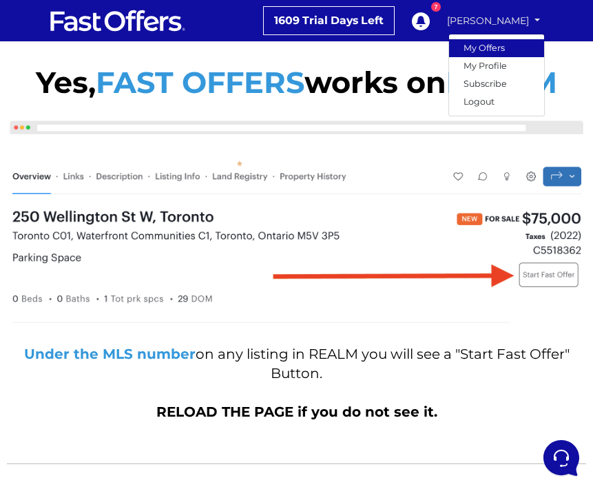
click at [487, 47] on link "My Offers" at bounding box center [496, 48] width 95 height 18
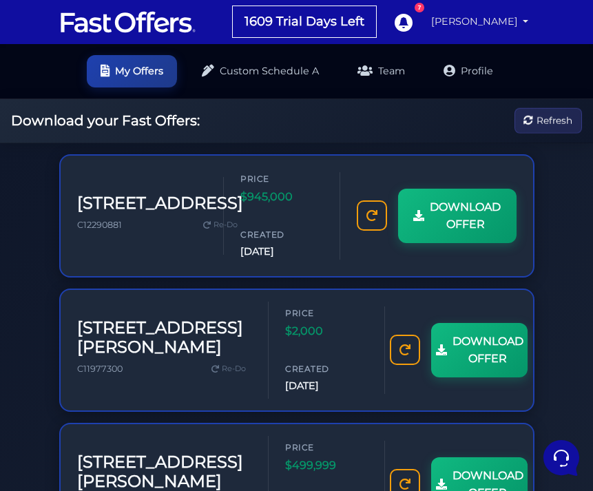
click at [474, 19] on link "[PERSON_NAME]" at bounding box center [480, 21] width 109 height 27
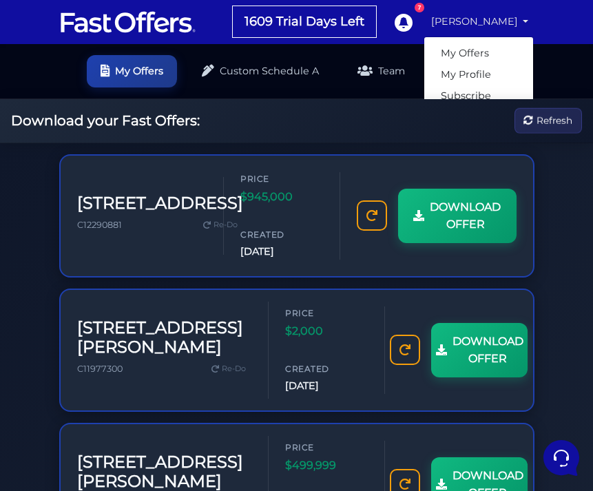
click at [474, 19] on link "[PERSON_NAME]" at bounding box center [480, 21] width 109 height 27
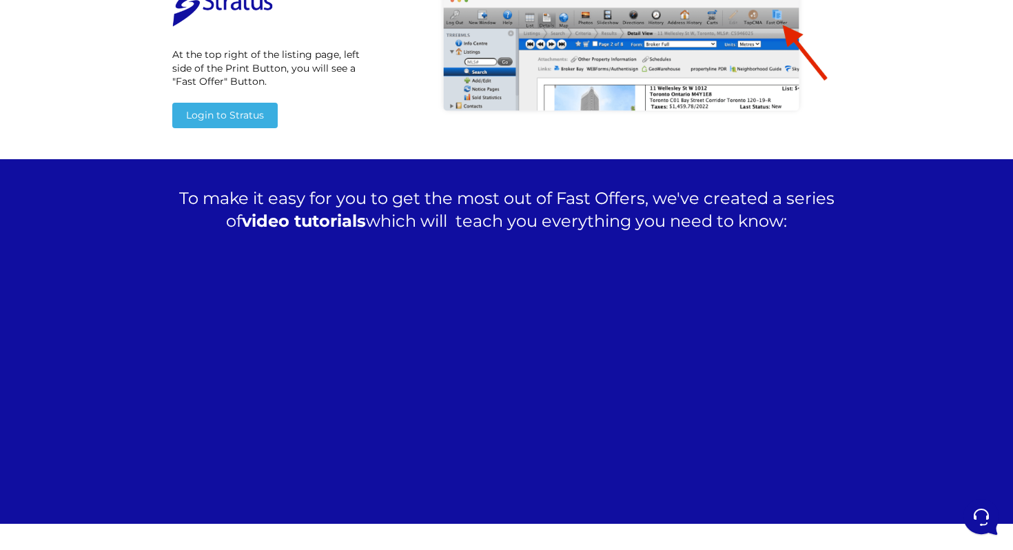
scroll to position [1959, 0]
